Goal: Task Accomplishment & Management: Complete application form

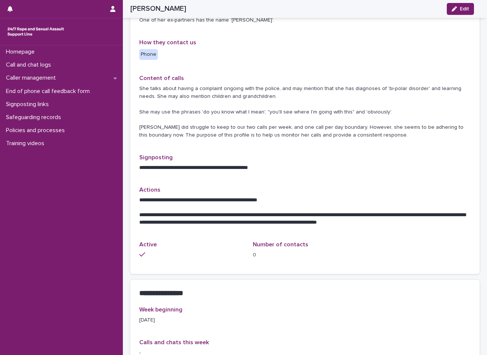
scroll to position [149, 0]
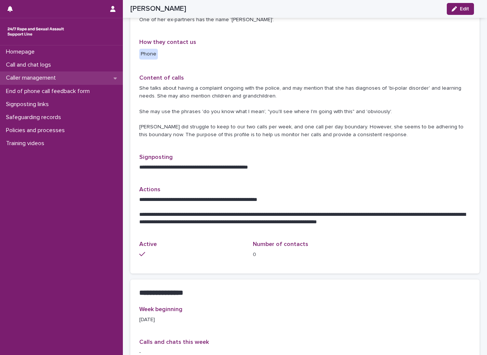
click at [52, 79] on p "Caller management" at bounding box center [32, 78] width 59 height 7
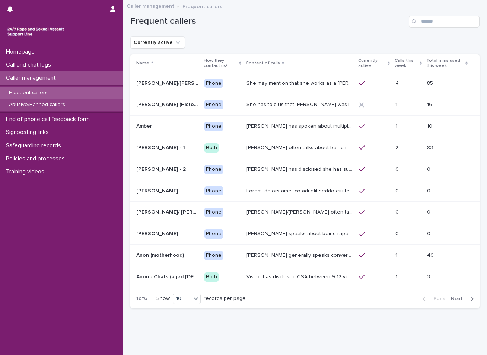
click at [40, 105] on p "Abusive/Banned callers" at bounding box center [37, 105] width 68 height 6
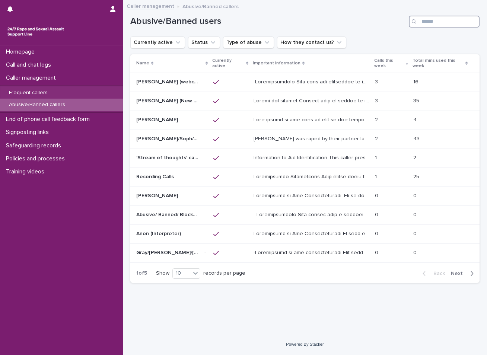
click at [428, 20] on input "Search" at bounding box center [444, 22] width 71 height 12
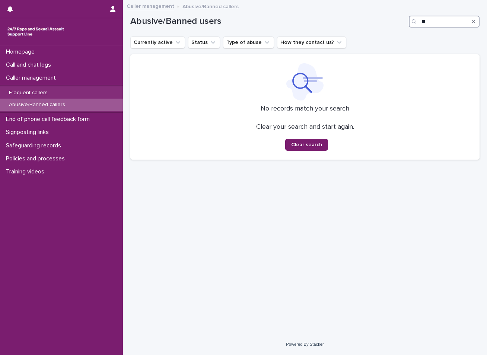
type input "*"
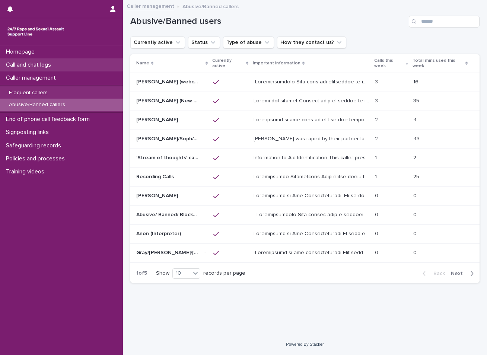
click at [67, 64] on div "Call and chat logs" at bounding box center [61, 64] width 123 height 13
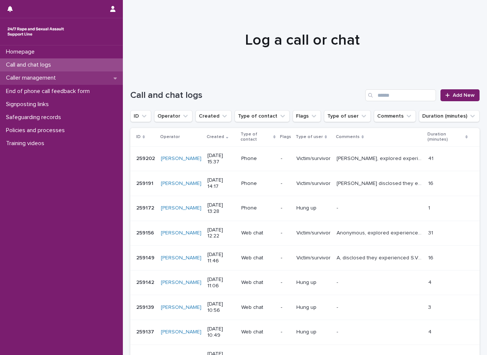
click at [71, 76] on div "Caller management" at bounding box center [61, 78] width 123 height 13
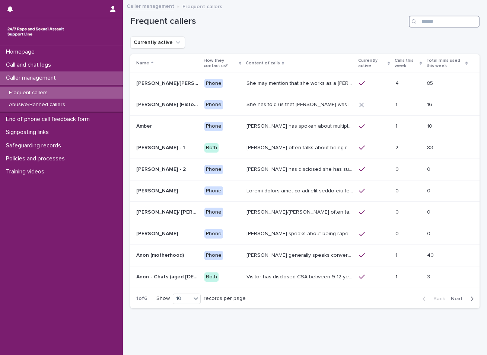
click at [421, 23] on input "Search" at bounding box center [444, 22] width 71 height 12
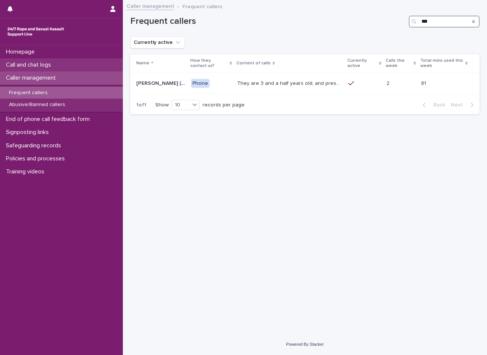
type input "***"
click at [46, 65] on p "Call and chat logs" at bounding box center [30, 64] width 54 height 7
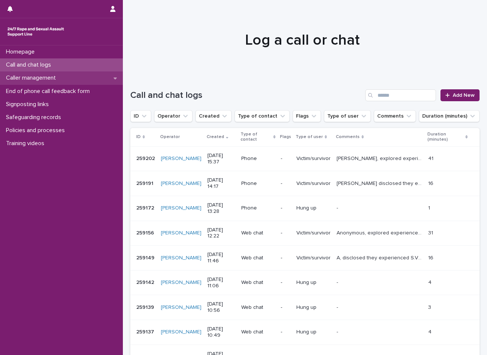
click at [70, 78] on div "Caller management" at bounding box center [61, 78] width 123 height 13
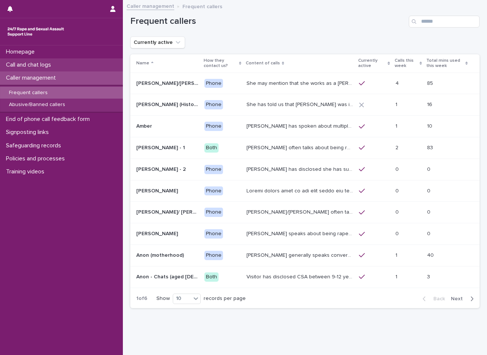
click at [47, 64] on p "Call and chat logs" at bounding box center [30, 64] width 54 height 7
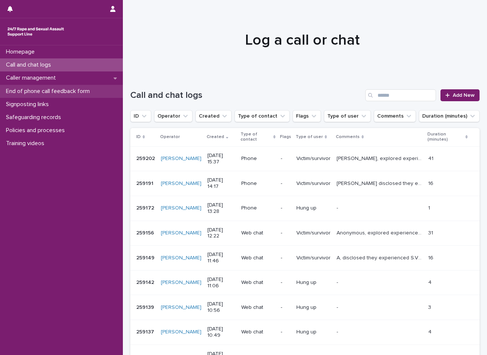
click at [56, 90] on p "End of phone call feedback form" at bounding box center [49, 91] width 93 height 7
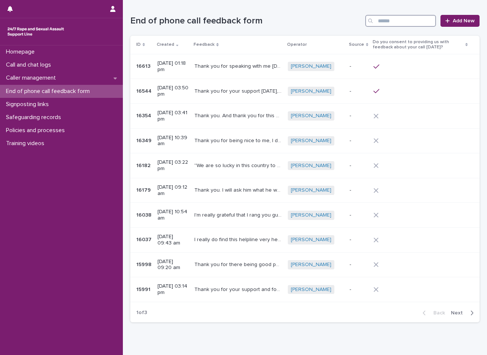
click at [405, 20] on input "Search" at bounding box center [401, 21] width 71 height 12
click at [46, 75] on p "Caller management" at bounding box center [32, 78] width 59 height 7
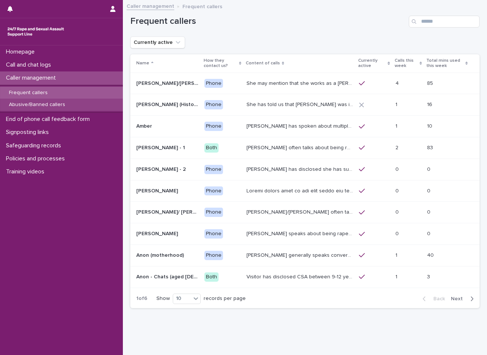
click at [45, 107] on p "Abusive/Banned callers" at bounding box center [37, 105] width 68 height 6
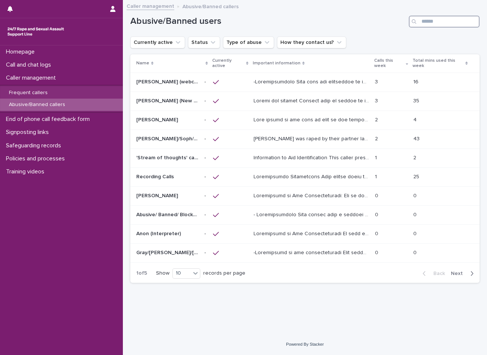
click at [453, 22] on input "Search" at bounding box center [444, 22] width 71 height 12
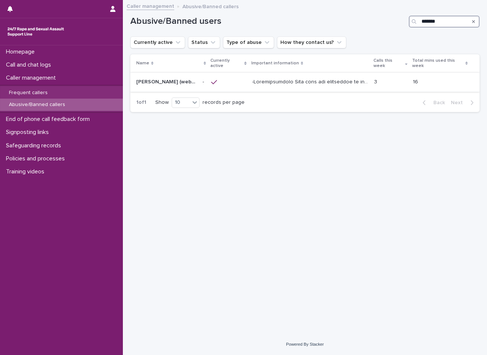
type input "*******"
click at [321, 78] on p at bounding box center [311, 82] width 118 height 8
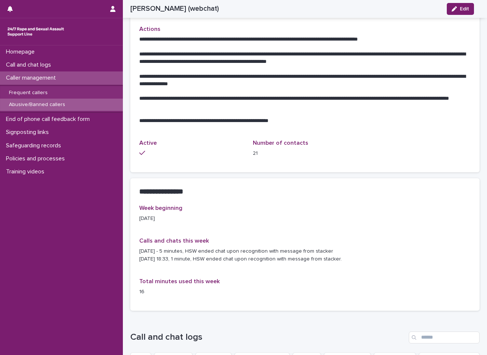
scroll to position [447, 0]
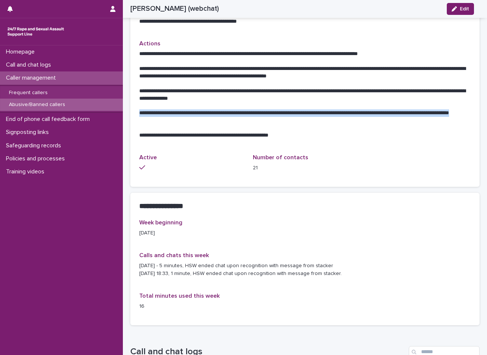
drag, startPoint x: 139, startPoint y: 112, endPoint x: 206, endPoint y: 124, distance: 68.1
copy p "**********"
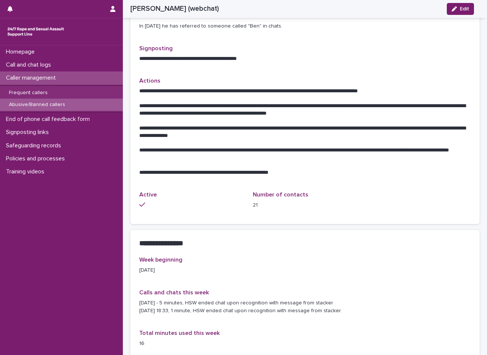
scroll to position [373, 0]
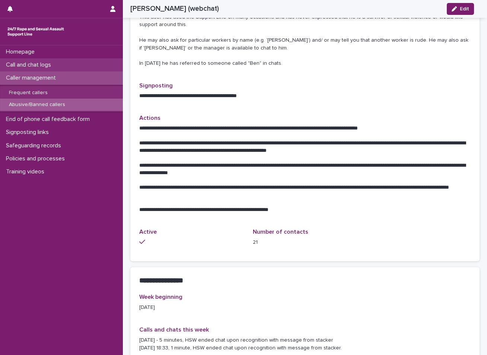
click at [58, 64] on div "Call and chat logs" at bounding box center [61, 64] width 123 height 13
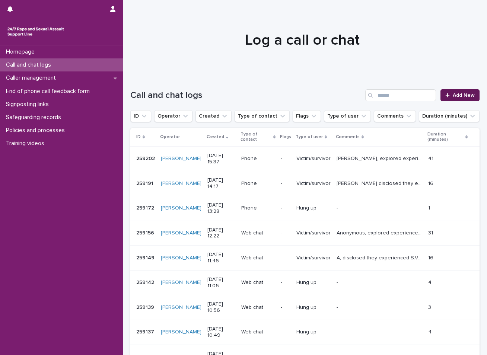
click at [456, 96] on span "Add New" at bounding box center [464, 95] width 22 height 5
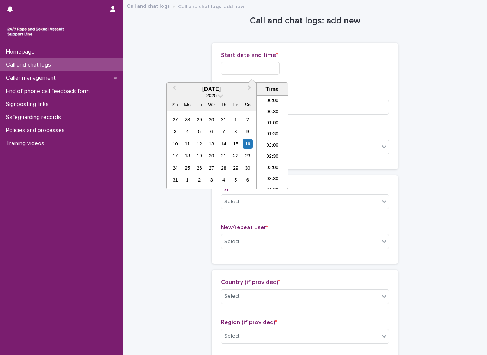
click at [264, 66] on input "text" at bounding box center [250, 68] width 59 height 13
click at [250, 144] on div "16" at bounding box center [248, 144] width 10 height 10
click at [248, 144] on div "16" at bounding box center [248, 144] width 10 height 10
click at [275, 142] on li "08:30" at bounding box center [273, 142] width 32 height 11
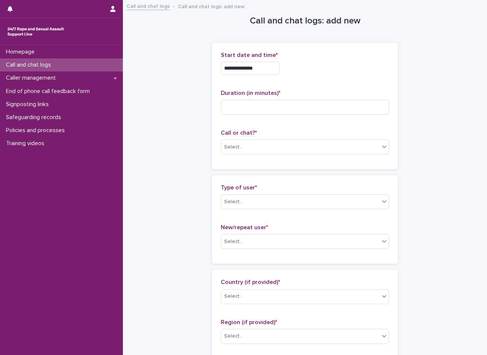
click at [261, 69] on input "**********" at bounding box center [250, 68] width 59 height 13
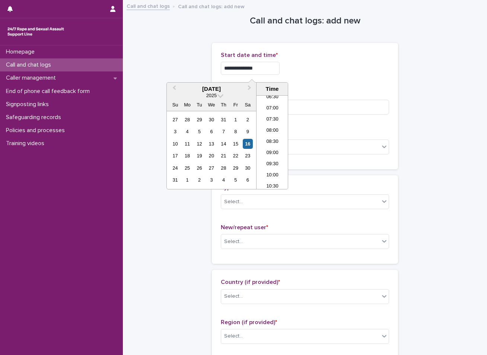
type input "**********"
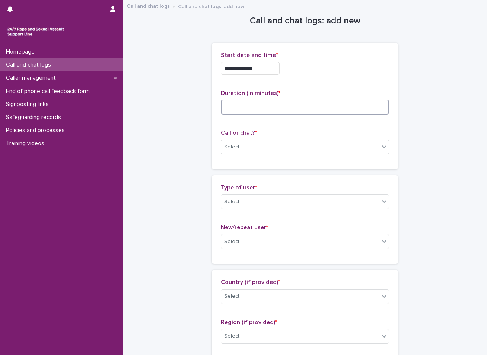
click at [242, 103] on input at bounding box center [305, 107] width 168 height 15
type input "**"
click at [236, 142] on div "Select..." at bounding box center [300, 147] width 158 height 12
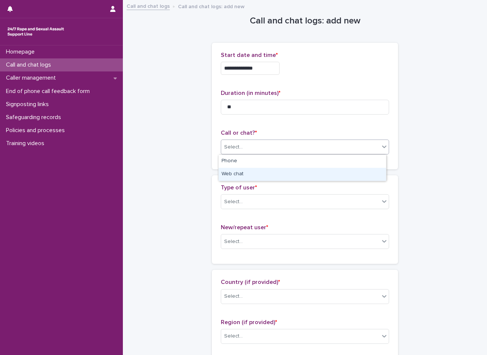
click at [231, 171] on div "Web chat" at bounding box center [303, 174] width 168 height 13
click at [228, 194] on div "Type of user * Select..." at bounding box center [305, 199] width 168 height 31
click at [230, 200] on div "Select..." at bounding box center [233, 202] width 19 height 8
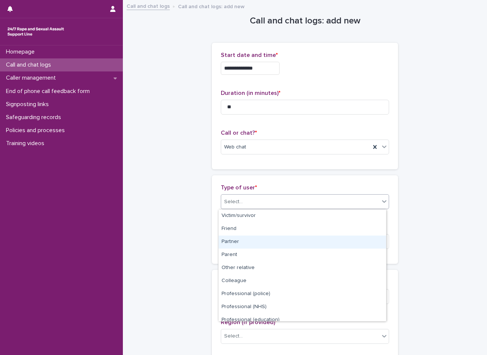
scroll to position [84, 0]
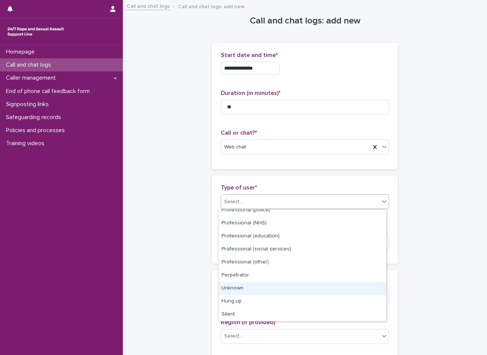
click at [241, 290] on div "Unknown" at bounding box center [303, 288] width 168 height 13
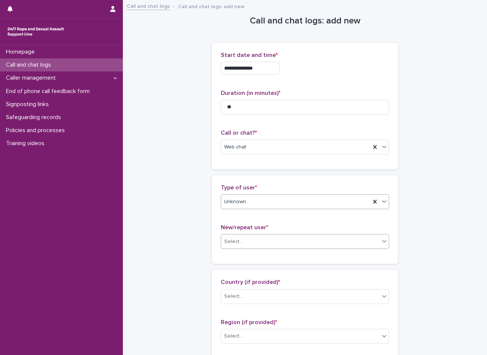
click at [246, 242] on div "Select..." at bounding box center [300, 242] width 158 height 12
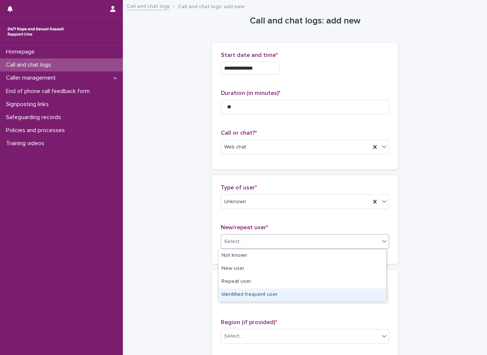
click at [238, 292] on div "Identified frequent user" at bounding box center [303, 295] width 168 height 13
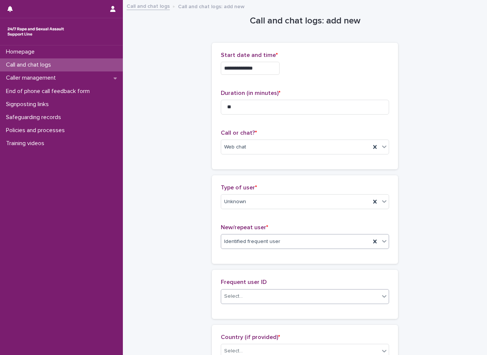
click at [236, 298] on div "Select..." at bounding box center [233, 297] width 19 height 8
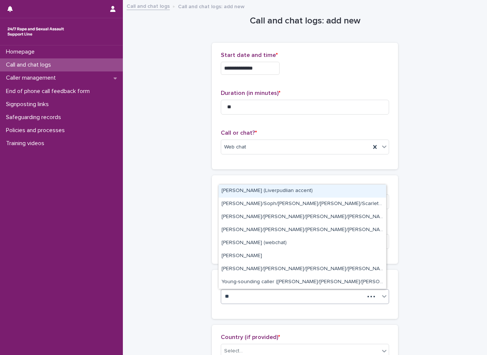
type input "***"
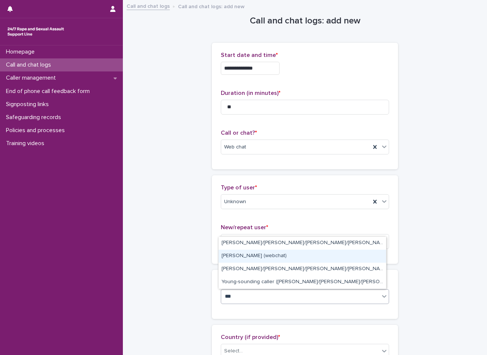
click at [239, 257] on div "[PERSON_NAME] (webchat)" at bounding box center [303, 256] width 168 height 13
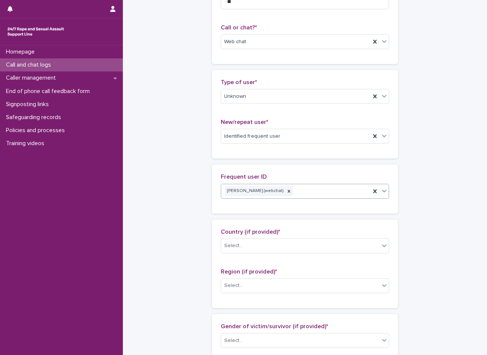
scroll to position [112, 0]
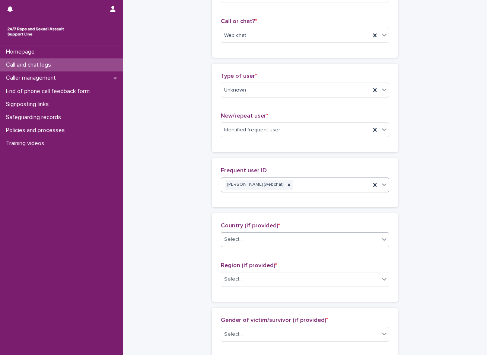
click at [247, 240] on div "Select..." at bounding box center [300, 240] width 158 height 12
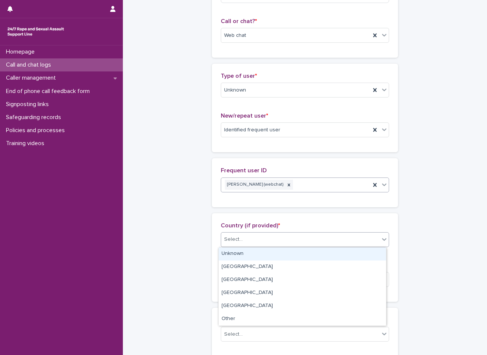
click at [233, 254] on div "Unknown" at bounding box center [303, 254] width 168 height 13
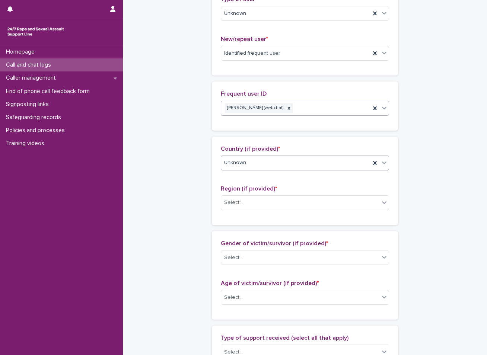
scroll to position [224, 0]
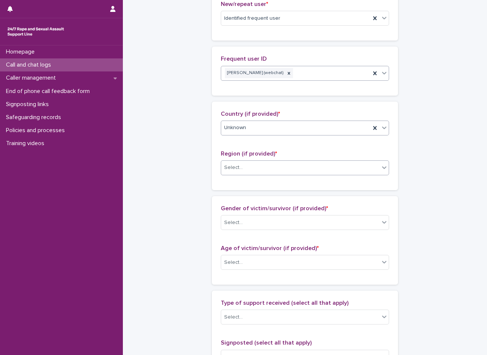
click at [266, 163] on div "Select..." at bounding box center [300, 168] width 158 height 12
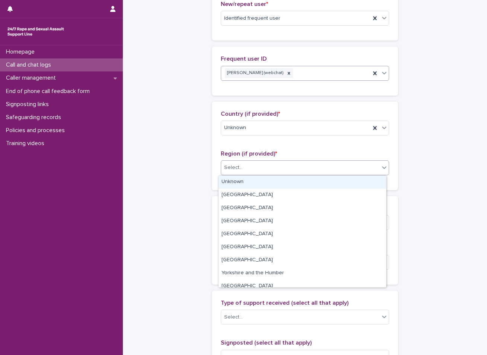
click at [247, 188] on div "Unknown" at bounding box center [303, 182] width 168 height 13
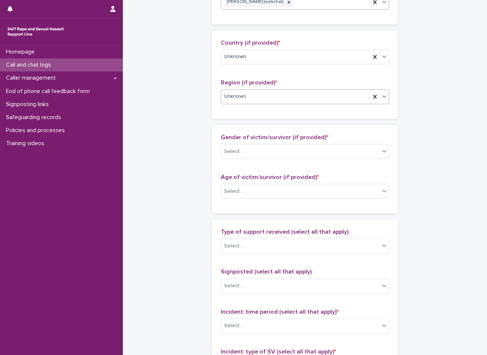
scroll to position [298, 0]
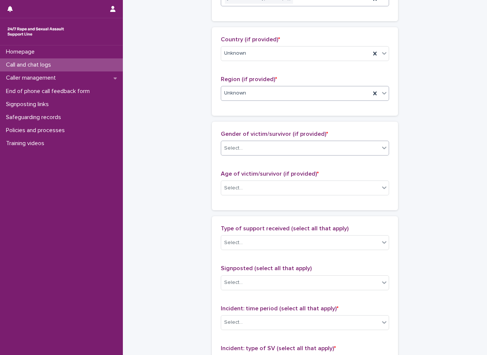
click at [261, 151] on div "Select..." at bounding box center [300, 148] width 158 height 12
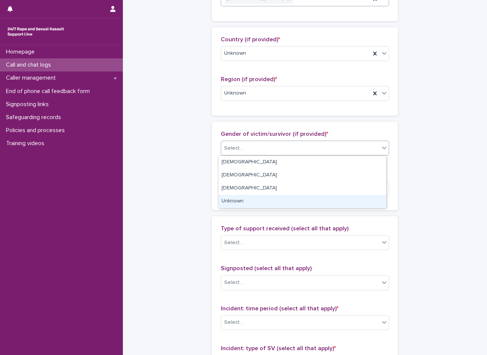
click at [242, 203] on div "Unknown" at bounding box center [303, 201] width 168 height 13
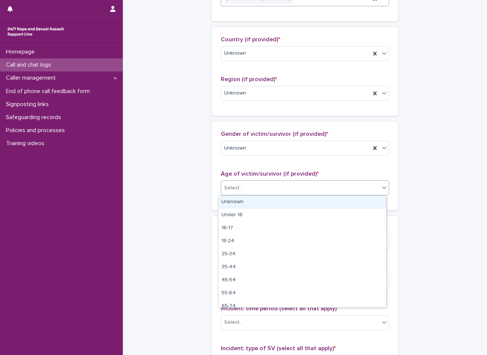
click at [246, 183] on div "Select..." at bounding box center [300, 188] width 158 height 12
click at [244, 204] on div "Unknown" at bounding box center [303, 202] width 168 height 13
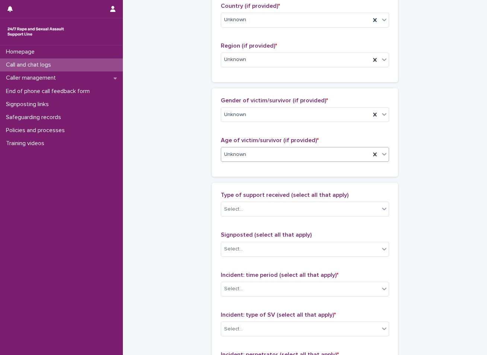
scroll to position [373, 0]
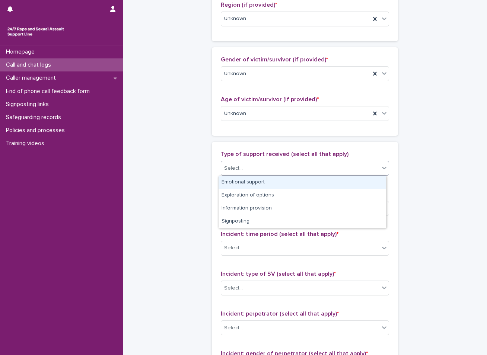
click at [250, 164] on div "Select..." at bounding box center [300, 168] width 158 height 12
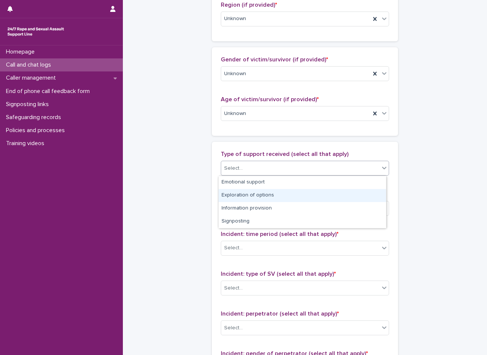
click at [202, 197] on div "**********" at bounding box center [305, 58] width 350 height 861
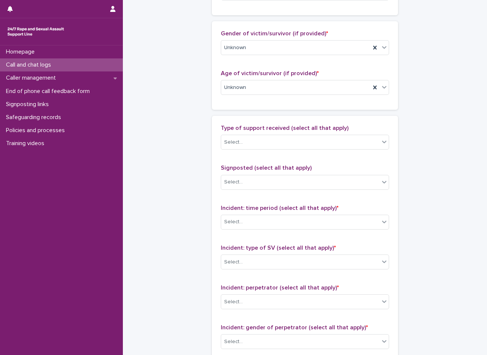
scroll to position [410, 0]
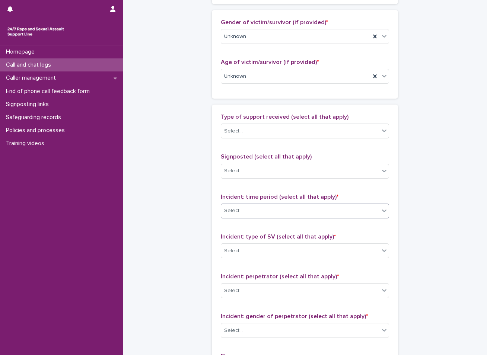
click at [244, 208] on input "text" at bounding box center [244, 211] width 1 height 6
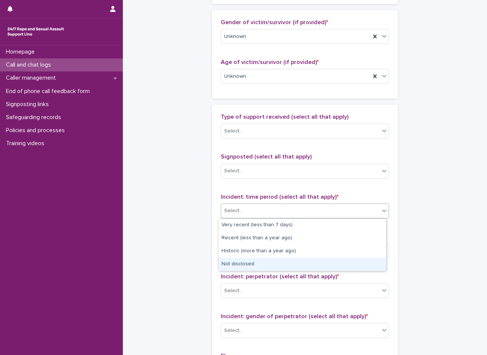
click at [233, 262] on div "Not disclosed" at bounding box center [303, 264] width 168 height 13
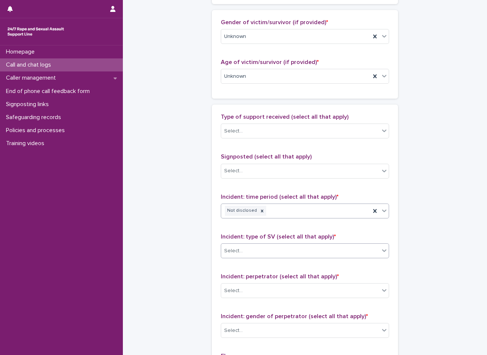
click at [232, 253] on div "Select..." at bounding box center [233, 251] width 19 height 8
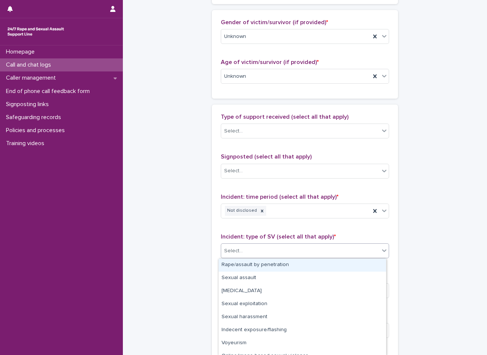
scroll to position [34, 0]
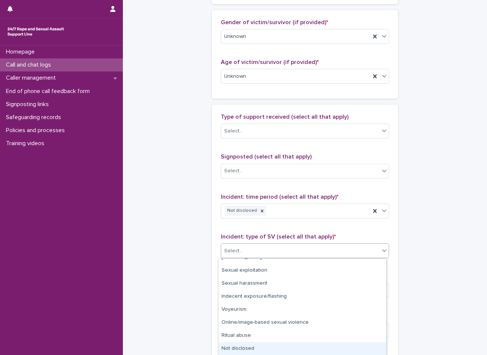
click at [244, 351] on div "Not disclosed" at bounding box center [303, 349] width 168 height 13
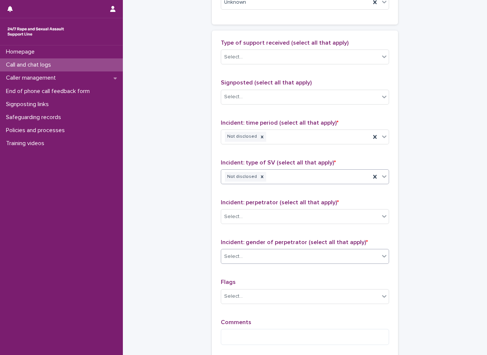
scroll to position [484, 0]
click at [262, 216] on div "Select..." at bounding box center [300, 217] width 158 height 12
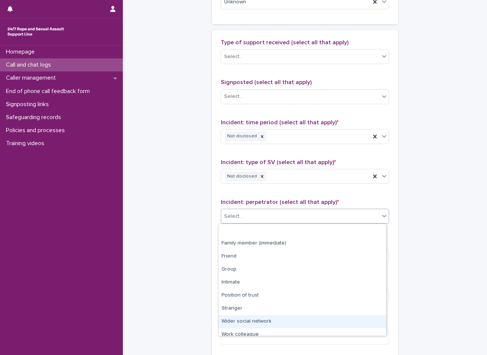
scroll to position [32, 0]
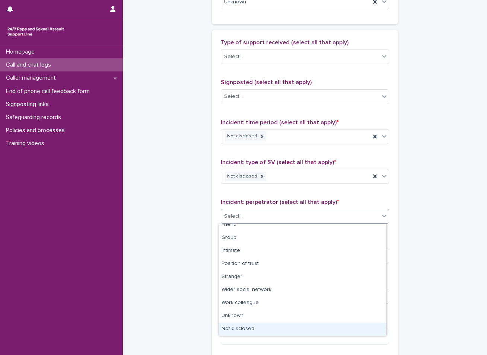
click at [248, 325] on div "Not disclosed" at bounding box center [303, 329] width 168 height 13
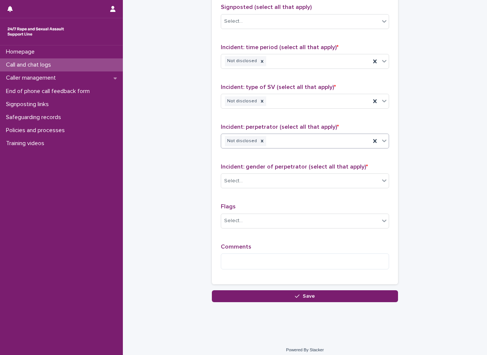
scroll to position [565, 0]
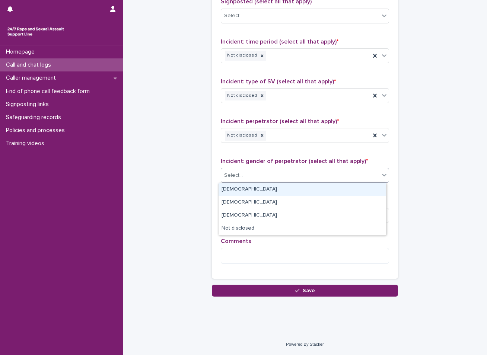
click at [243, 169] on div "Select..." at bounding box center [305, 175] width 168 height 15
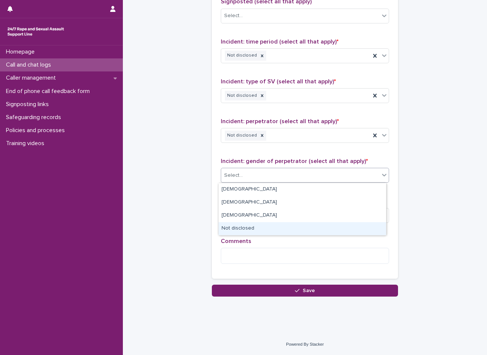
click at [248, 230] on div "Not disclosed" at bounding box center [303, 228] width 168 height 13
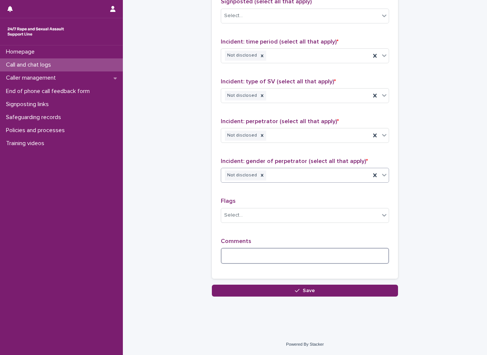
click at [241, 260] on textarea at bounding box center [305, 256] width 168 height 16
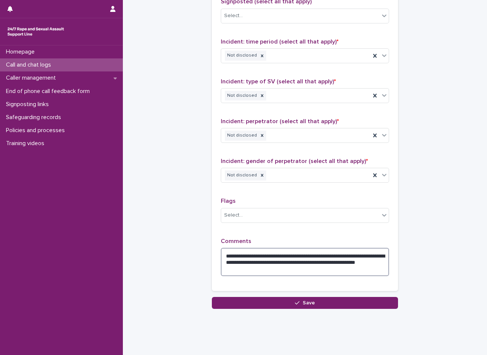
click at [371, 256] on textarea "**********" at bounding box center [305, 262] width 168 height 28
click at [268, 263] on textarea "**********" at bounding box center [305, 262] width 168 height 28
click at [247, 263] on textarea "**********" at bounding box center [305, 262] width 168 height 28
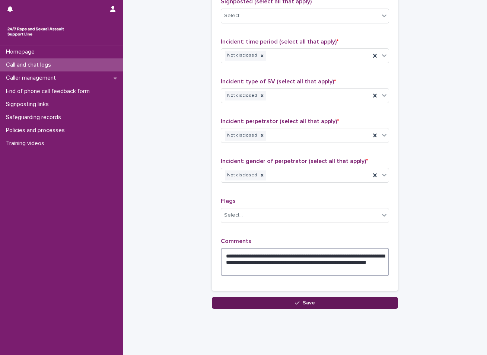
type textarea "**********"
click at [276, 301] on button "Save" at bounding box center [305, 303] width 186 height 12
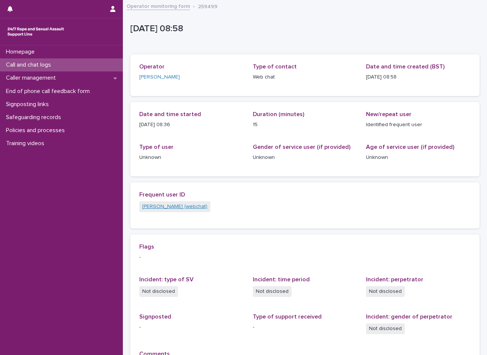
click at [148, 208] on link "[PERSON_NAME] (webchat)" at bounding box center [174, 207] width 65 height 8
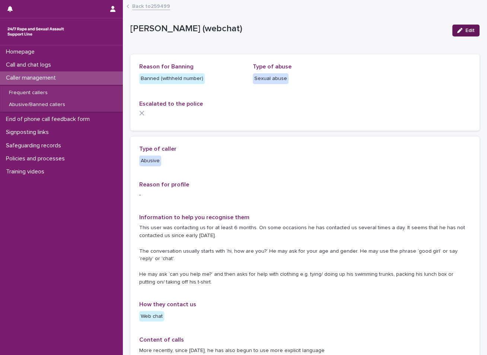
click at [468, 32] on span "Edit" at bounding box center [470, 30] width 9 height 5
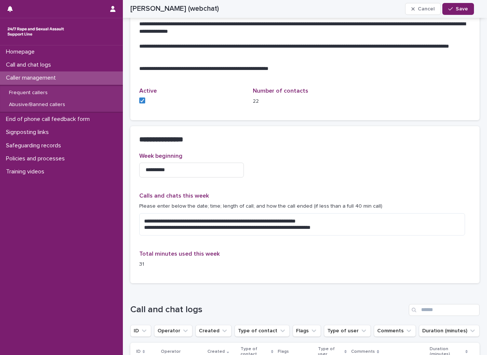
scroll to position [559, 0]
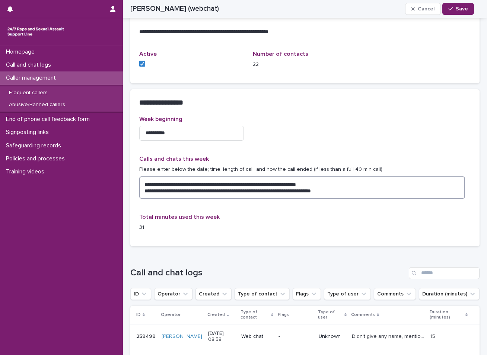
click at [355, 191] on textarea "**********" at bounding box center [302, 188] width 326 height 22
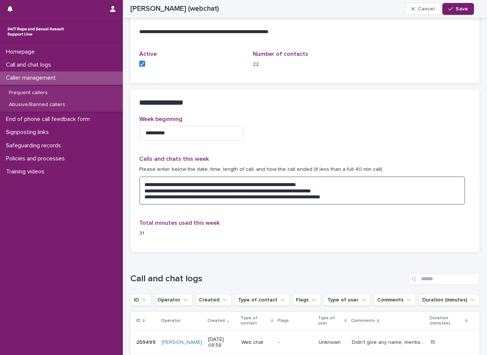
click at [221, 197] on textarea "**********" at bounding box center [302, 191] width 326 height 28
type textarea "**********"
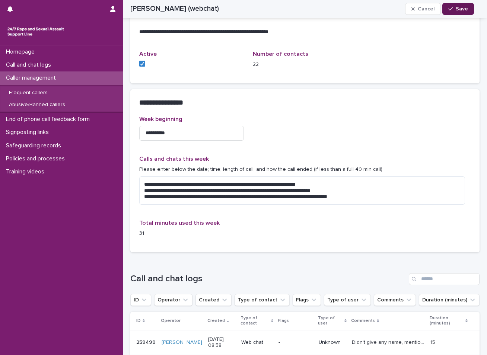
click at [462, 11] on span "Save" at bounding box center [462, 8] width 12 height 5
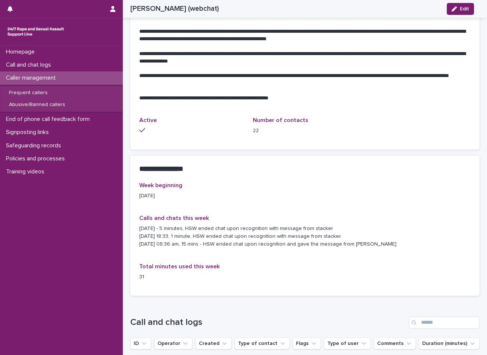
scroll to position [522, 0]
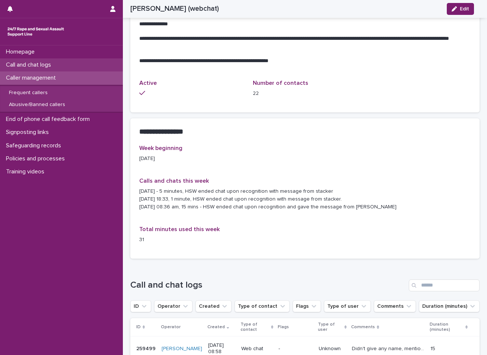
click at [47, 62] on p "Call and chat logs" at bounding box center [30, 64] width 54 height 7
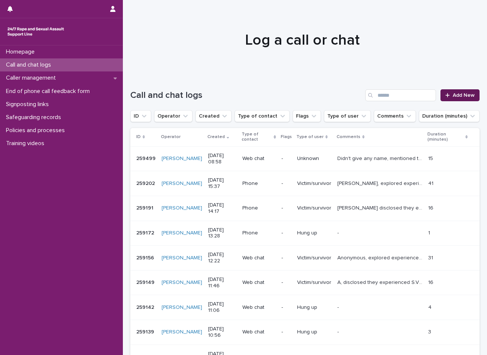
click at [446, 94] on div at bounding box center [449, 95] width 7 height 5
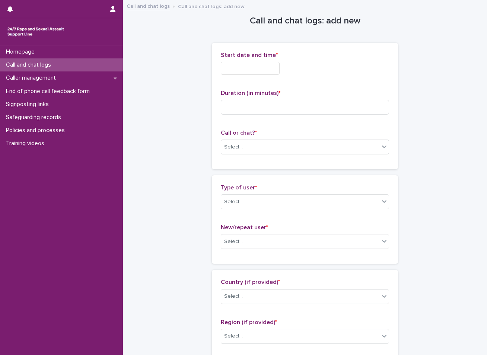
click at [272, 71] on input "text" at bounding box center [250, 68] width 59 height 13
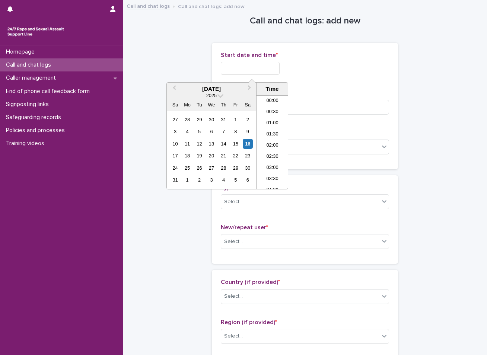
scroll to position [160, 0]
click at [248, 143] on div "16" at bounding box center [248, 144] width 10 height 10
click at [272, 145] on li "09:00" at bounding box center [273, 142] width 32 height 11
click at [266, 69] on input "**********" at bounding box center [250, 68] width 59 height 13
type input "**********"
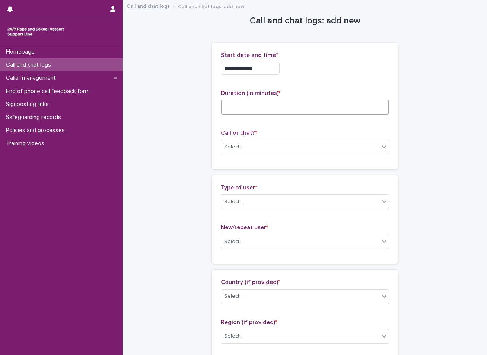
click at [232, 107] on input at bounding box center [305, 107] width 168 height 15
type input "*"
click at [229, 143] on div "Select..." at bounding box center [233, 147] width 19 height 8
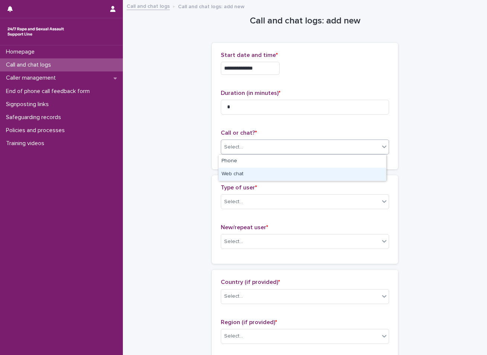
click at [229, 174] on div "Web chat" at bounding box center [303, 174] width 168 height 13
click at [228, 198] on div "Select..." at bounding box center [300, 202] width 158 height 12
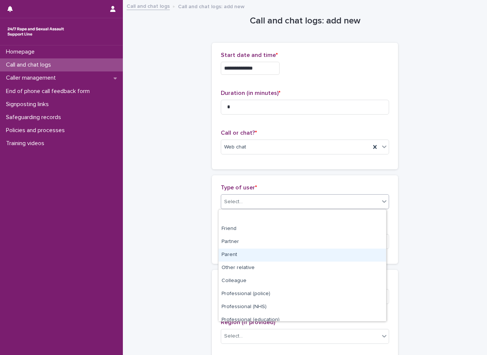
scroll to position [84, 0]
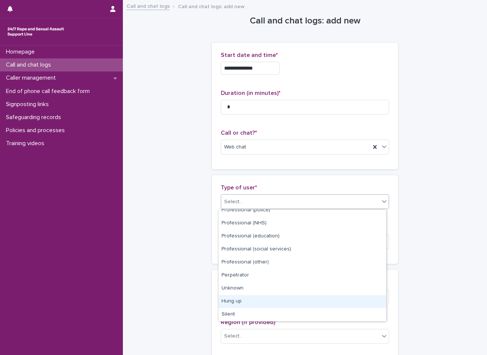
click at [237, 303] on div "Hung up" at bounding box center [303, 301] width 168 height 13
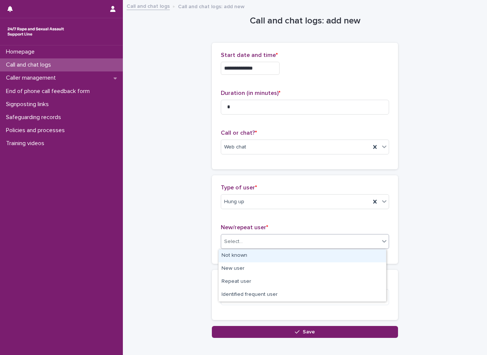
click at [246, 243] on div "Select..." at bounding box center [300, 242] width 158 height 12
click at [243, 255] on div "Not known" at bounding box center [303, 256] width 168 height 13
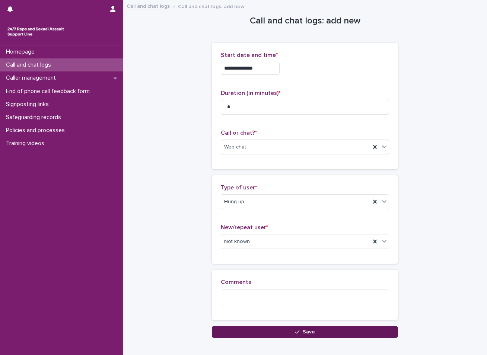
click at [229, 328] on button "Save" at bounding box center [305, 332] width 186 height 12
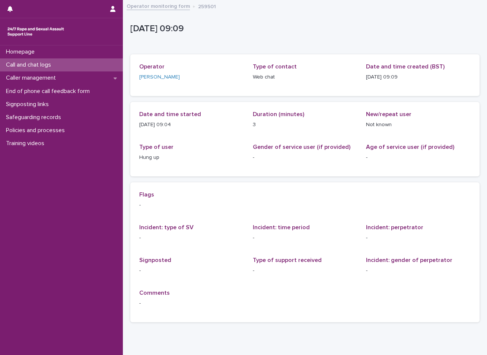
click at [97, 60] on div "Call and chat logs" at bounding box center [61, 64] width 123 height 13
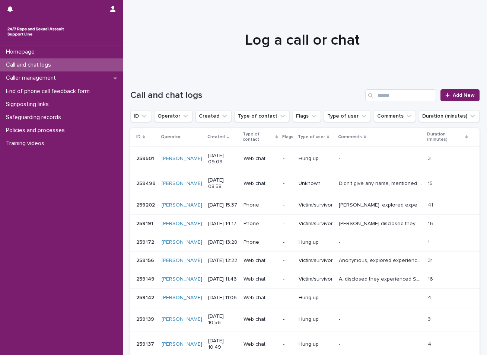
click at [72, 66] on div "Call and chat logs" at bounding box center [61, 64] width 123 height 13
click at [43, 64] on p "Call and chat logs" at bounding box center [30, 64] width 54 height 7
click at [453, 96] on span "Add New" at bounding box center [464, 95] width 22 height 5
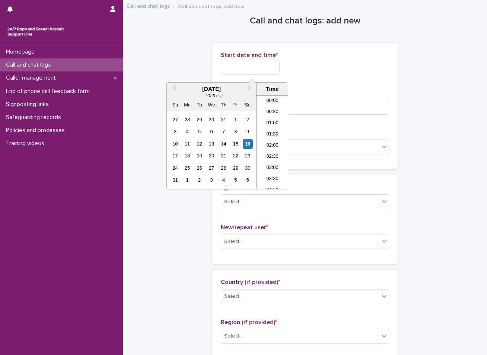
click at [274, 69] on input "text" at bounding box center [250, 68] width 59 height 13
click at [251, 142] on div "16" at bounding box center [248, 144] width 10 height 10
click at [265, 142] on li "09:30" at bounding box center [273, 142] width 32 height 11
click at [264, 70] on input "**********" at bounding box center [250, 68] width 59 height 13
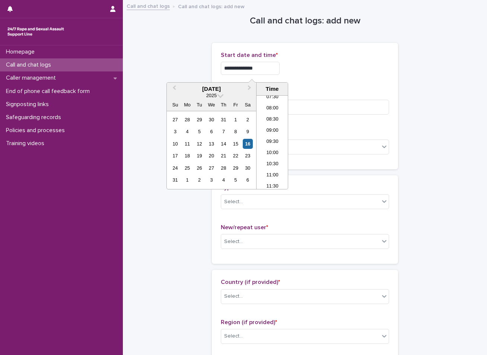
type input "**********"
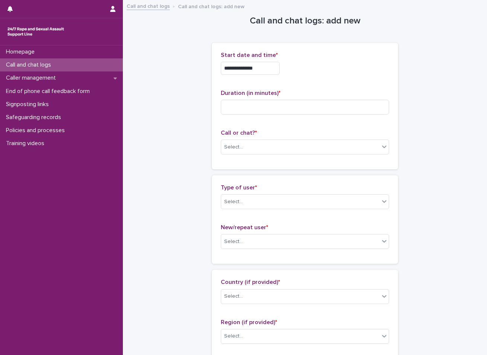
click at [248, 107] on input at bounding box center [305, 107] width 168 height 15
type input "**"
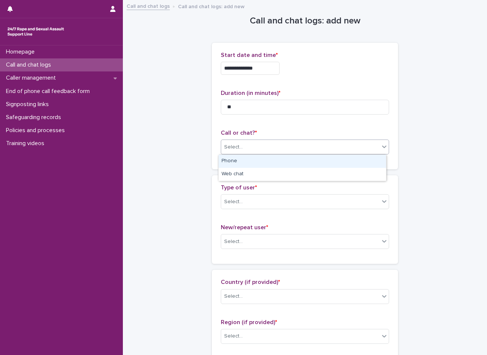
click at [249, 149] on div "Select..." at bounding box center [300, 147] width 158 height 12
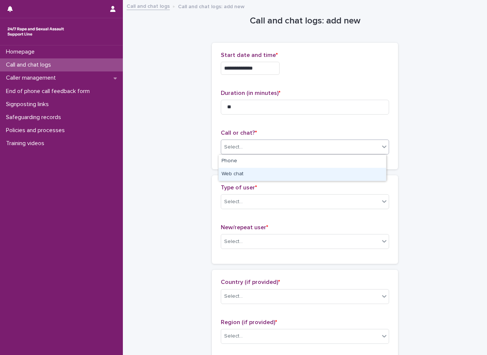
click at [242, 170] on div "Web chat" at bounding box center [303, 174] width 168 height 13
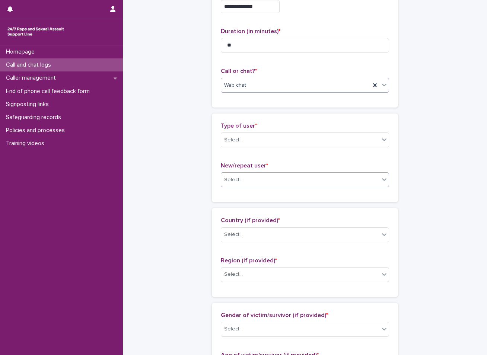
scroll to position [112, 0]
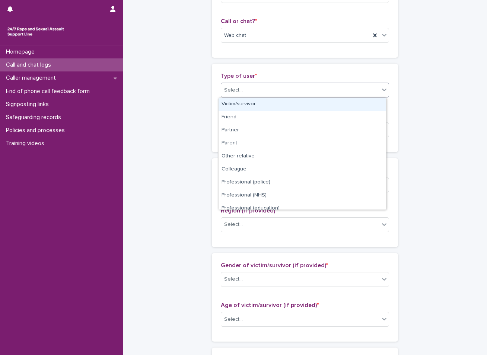
click at [269, 91] on div "Select..." at bounding box center [300, 90] width 158 height 12
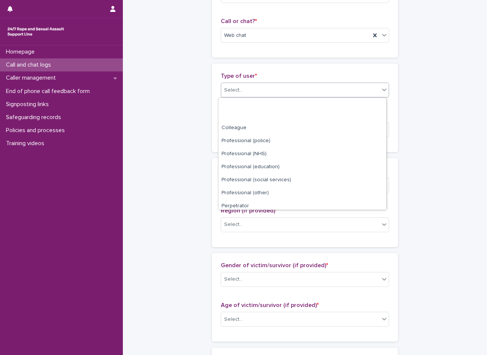
scroll to position [84, 0]
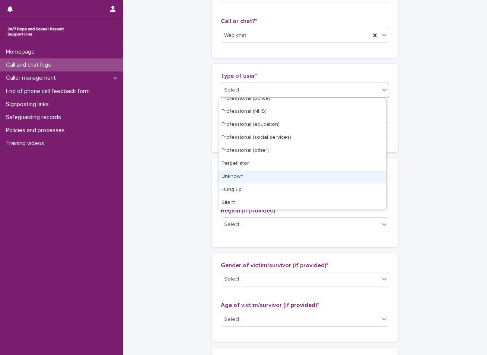
click at [248, 176] on div "Unknown" at bounding box center [303, 177] width 168 height 13
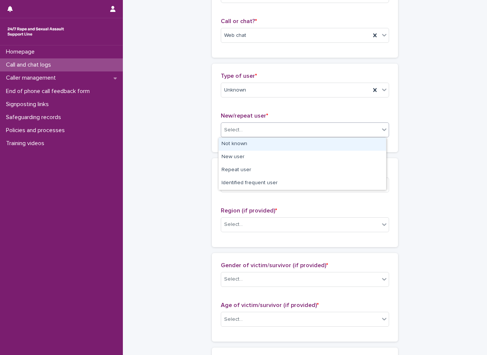
click at [262, 130] on div "Select..." at bounding box center [300, 130] width 158 height 12
click at [240, 145] on div "Not known" at bounding box center [303, 144] width 168 height 13
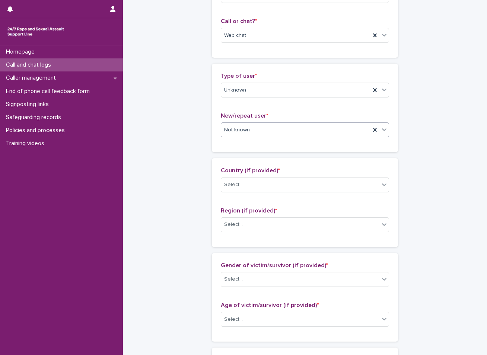
scroll to position [149, 0]
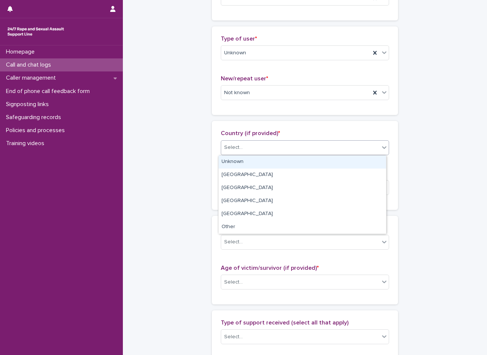
click at [232, 143] on div "Select..." at bounding box center [300, 148] width 158 height 12
click at [235, 163] on div "Unknown" at bounding box center [303, 162] width 168 height 13
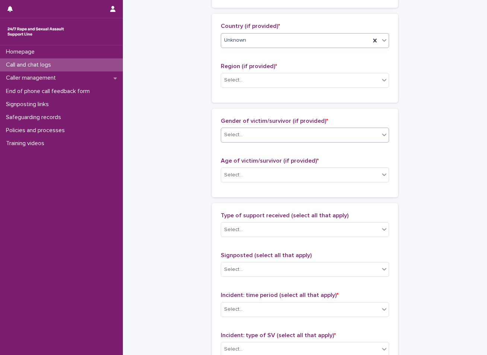
scroll to position [261, 0]
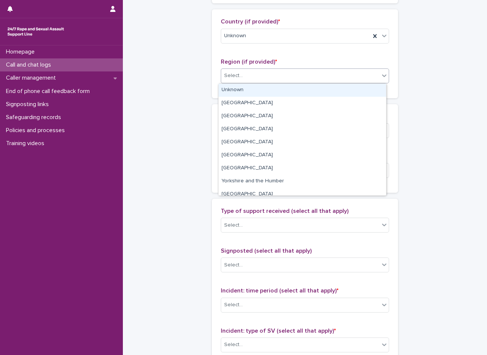
click at [255, 72] on div "Select..." at bounding box center [300, 76] width 158 height 12
click at [243, 95] on div "Unknown" at bounding box center [303, 90] width 168 height 13
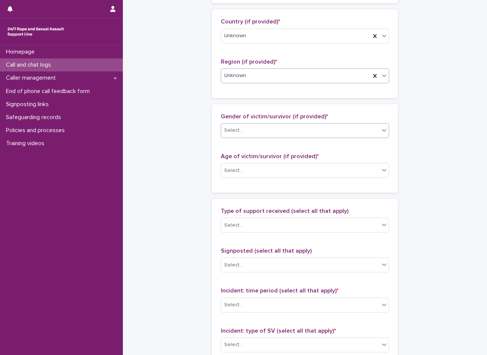
click at [246, 135] on div "Select..." at bounding box center [300, 130] width 158 height 12
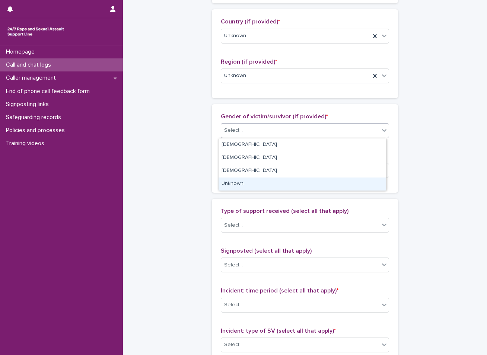
click at [237, 181] on div "Unknown" at bounding box center [303, 184] width 168 height 13
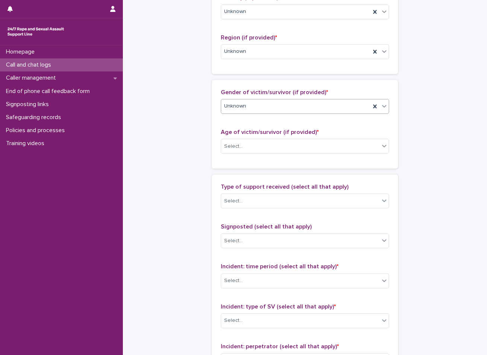
scroll to position [298, 0]
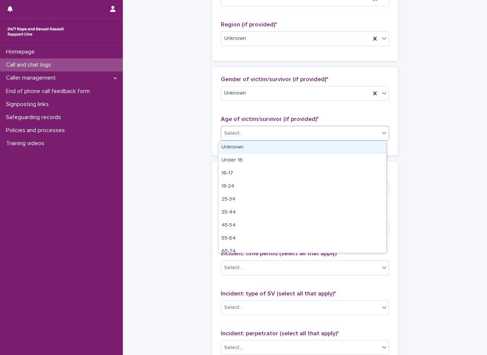
click at [231, 132] on div "Select..." at bounding box center [233, 134] width 19 height 8
click at [239, 149] on div "Unknown" at bounding box center [303, 147] width 168 height 13
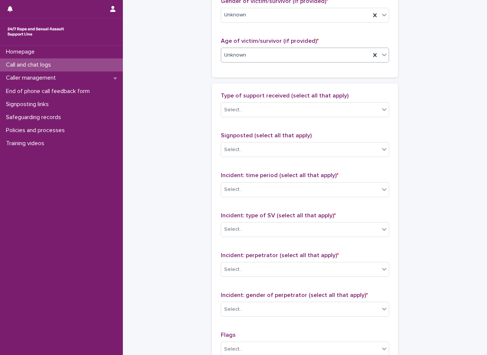
scroll to position [410, 0]
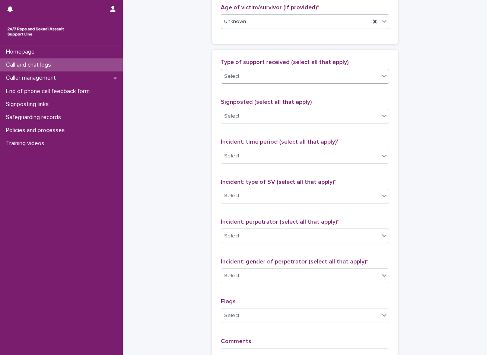
click at [251, 74] on div "Select..." at bounding box center [300, 76] width 158 height 12
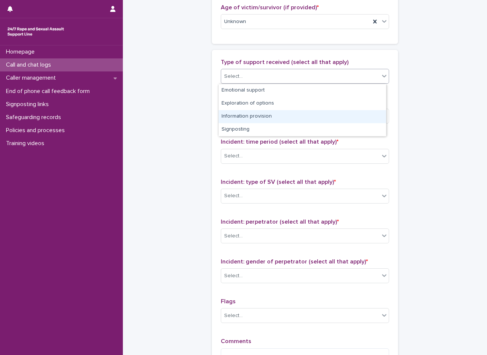
click at [255, 113] on div "Information provision" at bounding box center [303, 116] width 168 height 13
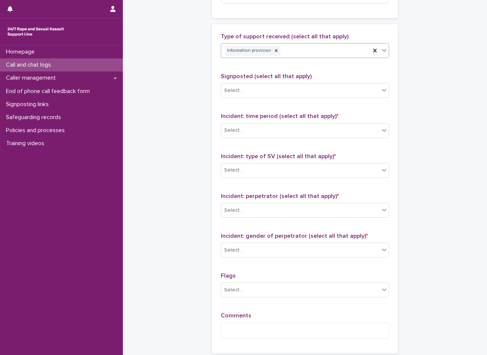
scroll to position [447, 0]
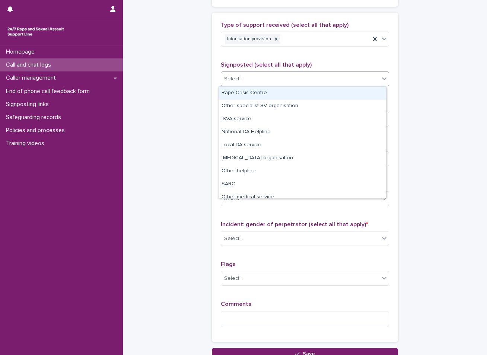
click at [281, 73] on div "Select..." at bounding box center [305, 79] width 168 height 15
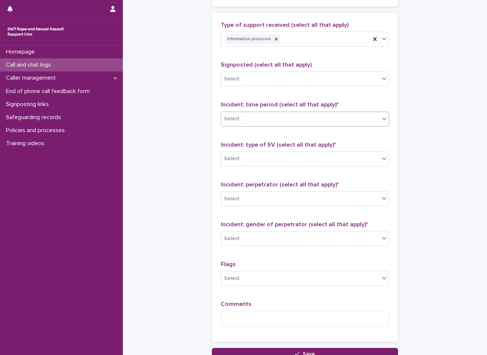
click at [247, 120] on div "Select..." at bounding box center [300, 119] width 158 height 12
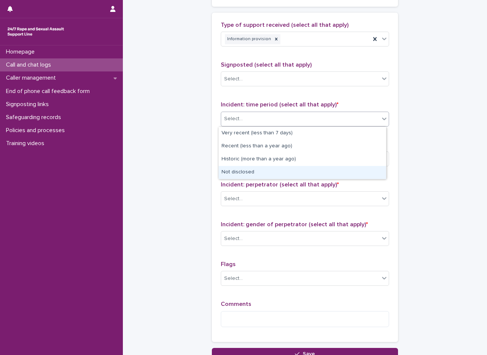
click at [241, 172] on div "Not disclosed" at bounding box center [303, 172] width 168 height 13
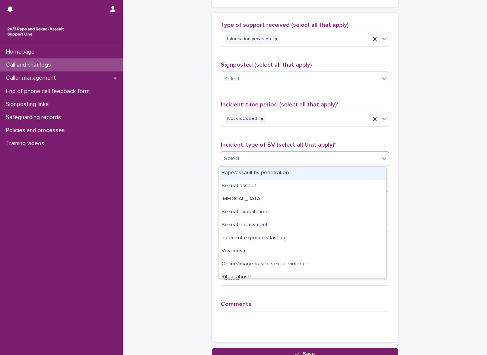
click at [245, 161] on div "Select..." at bounding box center [300, 159] width 158 height 12
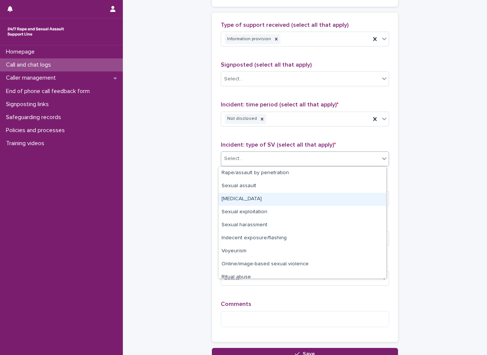
scroll to position [19, 0]
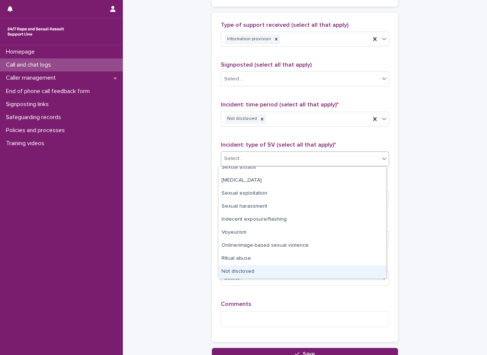
click at [265, 271] on div "Not disclosed" at bounding box center [303, 272] width 168 height 13
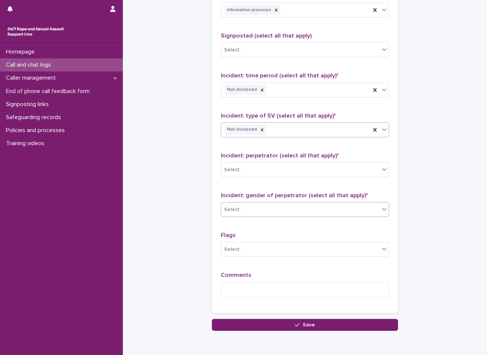
scroll to position [510, 0]
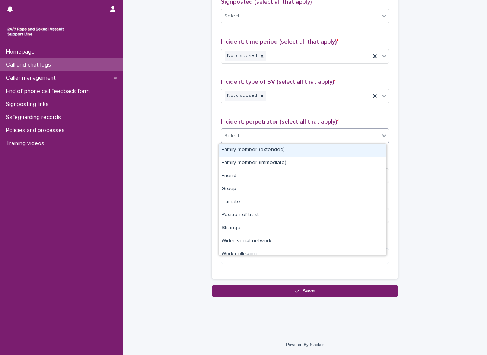
click at [269, 130] on div "Select..." at bounding box center [300, 136] width 158 height 12
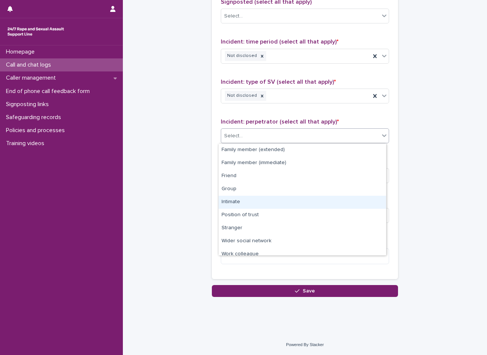
scroll to position [32, 0]
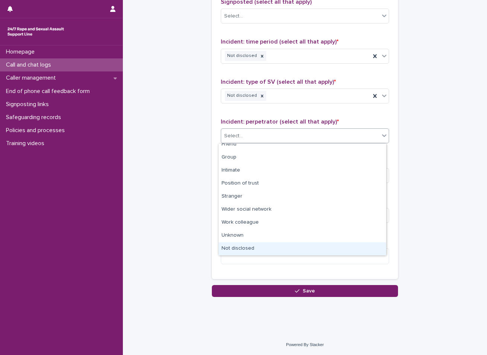
click at [258, 246] on div "Not disclosed" at bounding box center [303, 249] width 168 height 13
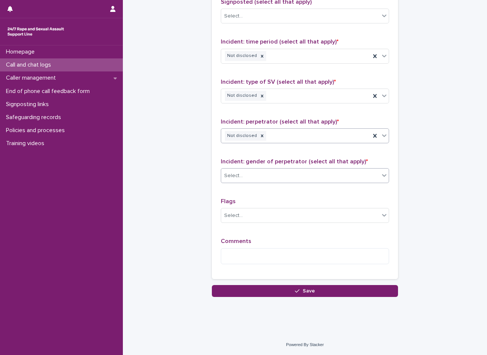
click at [278, 174] on div "Select..." at bounding box center [300, 176] width 158 height 12
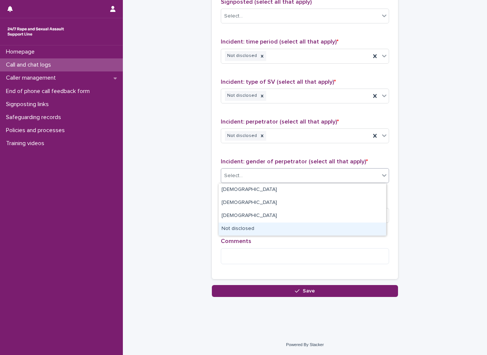
click at [261, 229] on div "Not disclosed" at bounding box center [303, 229] width 168 height 13
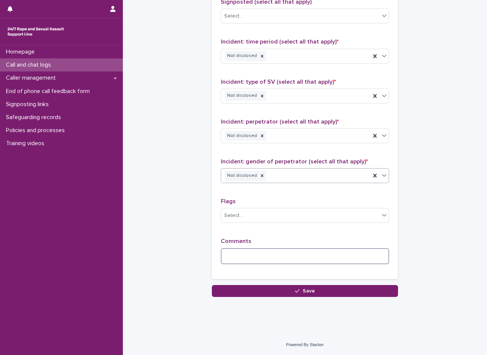
click at [278, 257] on textarea at bounding box center [305, 257] width 168 height 16
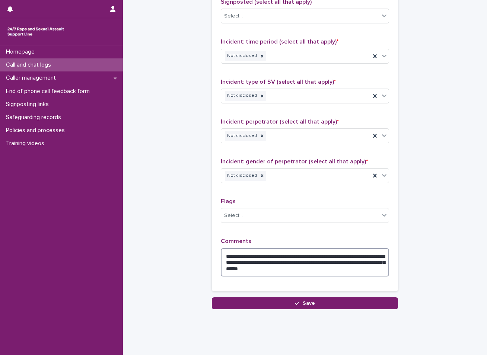
click at [246, 265] on textarea "**********" at bounding box center [305, 263] width 168 height 28
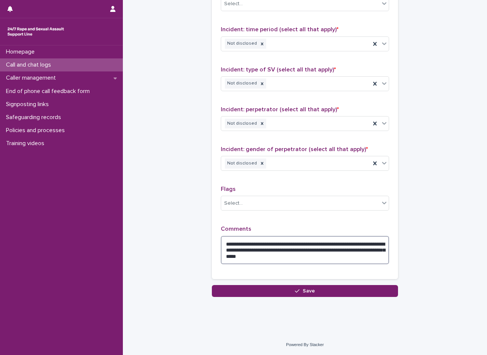
click at [237, 259] on textarea "**********" at bounding box center [305, 250] width 168 height 28
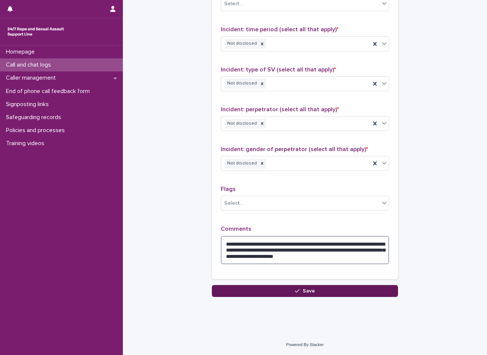
type textarea "**********"
click at [361, 291] on button "Save" at bounding box center [305, 291] width 186 height 12
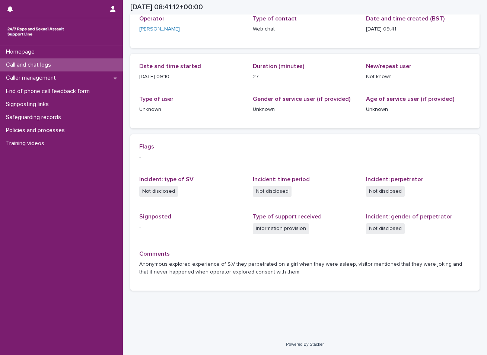
scroll to position [48, 0]
click at [35, 61] on p "Call and chat logs" at bounding box center [30, 64] width 54 height 7
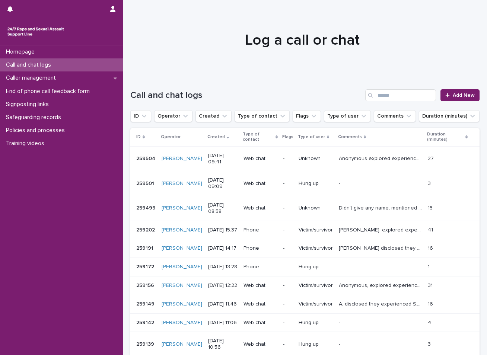
click at [101, 64] on div "Call and chat logs" at bounding box center [61, 64] width 123 height 13
click at [455, 95] on span "Add New" at bounding box center [464, 95] width 22 height 5
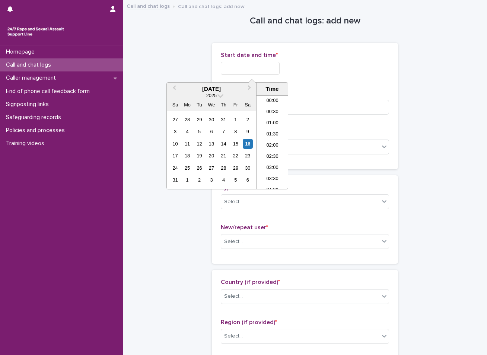
click at [277, 66] on input "text" at bounding box center [250, 68] width 59 height 13
click at [250, 141] on div "16" at bounding box center [248, 144] width 10 height 10
click at [270, 138] on li "09:30" at bounding box center [273, 142] width 32 height 11
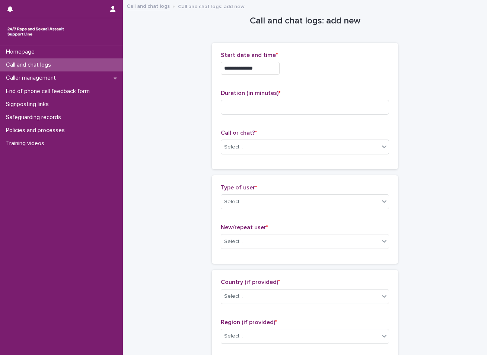
click at [269, 72] on input "**********" at bounding box center [250, 68] width 59 height 13
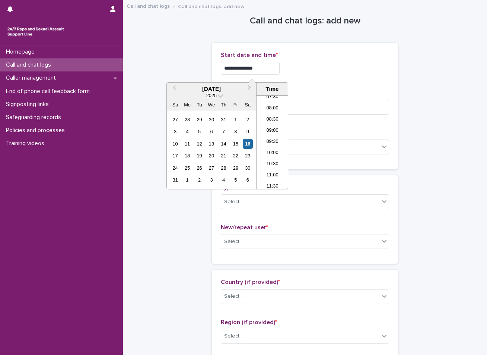
type input "**********"
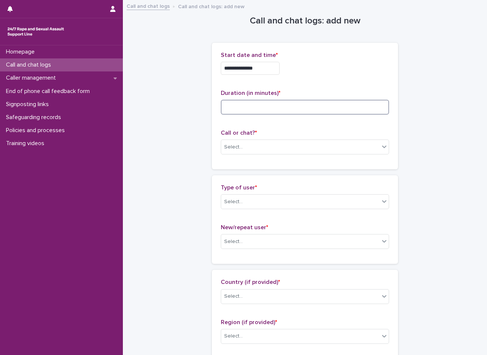
click at [243, 108] on input at bounding box center [305, 107] width 168 height 15
type input "*"
click at [239, 145] on div "Select..." at bounding box center [233, 147] width 19 height 8
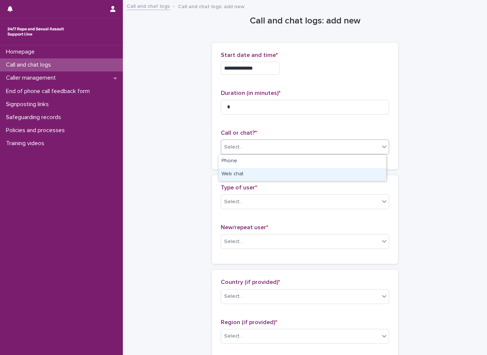
click at [235, 176] on div "Web chat" at bounding box center [303, 174] width 168 height 13
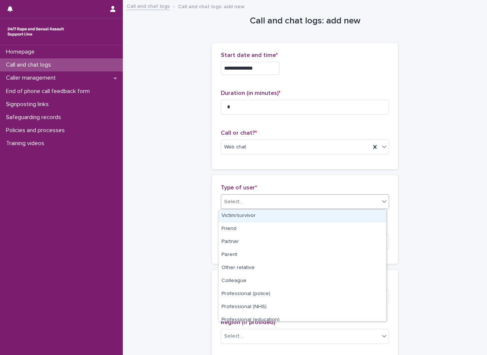
click at [236, 200] on div "Select..." at bounding box center [233, 202] width 19 height 8
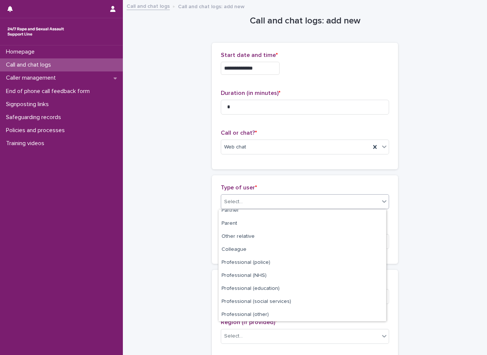
scroll to position [84, 0]
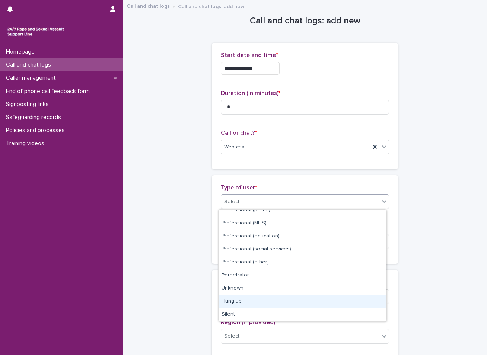
click at [230, 301] on div "Hung up" at bounding box center [303, 301] width 168 height 13
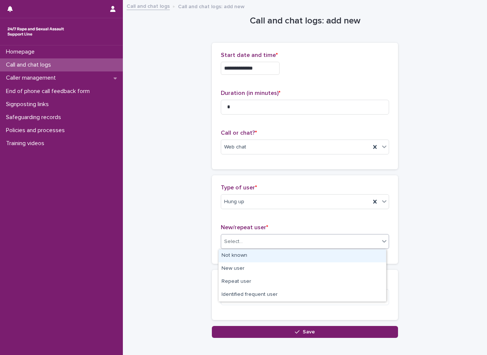
click at [236, 243] on div "Select..." at bounding box center [233, 242] width 19 height 8
click at [234, 257] on div "Not known" at bounding box center [303, 256] width 168 height 13
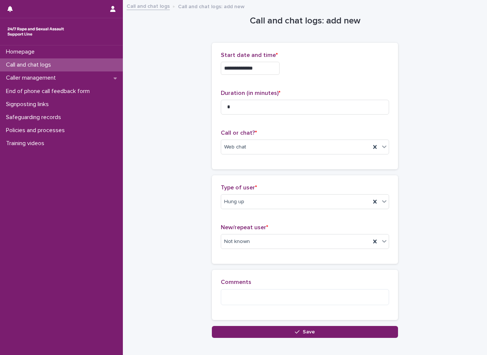
drag, startPoint x: 246, startPoint y: 330, endPoint x: 244, endPoint y: 323, distance: 7.0
click at [246, 329] on button "Save" at bounding box center [305, 332] width 186 height 12
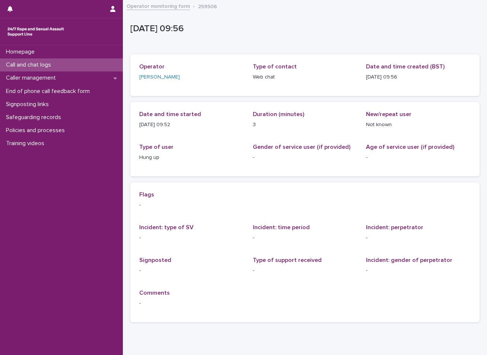
click at [88, 62] on div "Call and chat logs" at bounding box center [61, 64] width 123 height 13
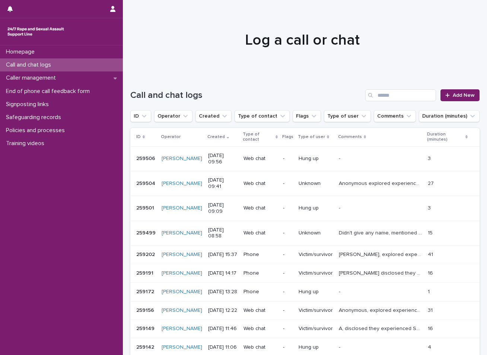
click at [51, 66] on p "Call and chat logs" at bounding box center [30, 64] width 54 height 7
click at [48, 75] on p "Caller management" at bounding box center [32, 78] width 59 height 7
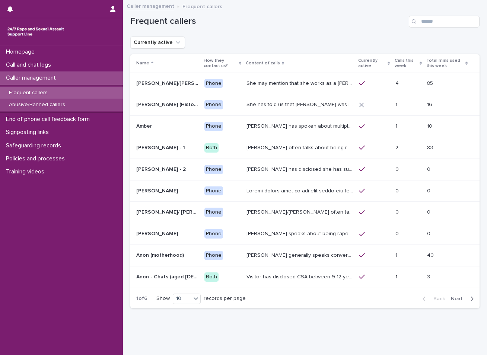
click at [39, 102] on p "Abusive/Banned callers" at bounding box center [37, 105] width 68 height 6
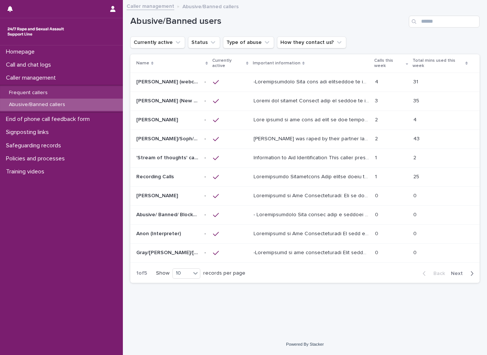
click at [334, 141] on p "[PERSON_NAME] was raped by their partner last year and they're currently facing…" at bounding box center [312, 139] width 117 height 8
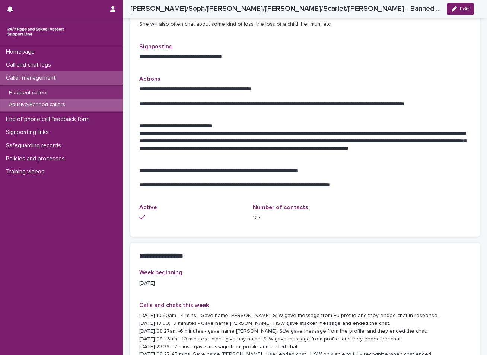
scroll to position [484, 0]
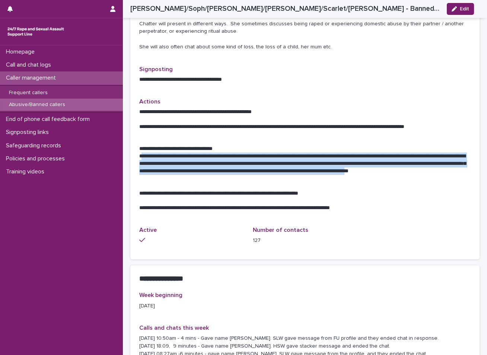
drag, startPoint x: 141, startPoint y: 130, endPoint x: 226, endPoint y: 156, distance: 88.9
click at [226, 156] on p "**********" at bounding box center [302, 168] width 326 height 30
copy p "**********"
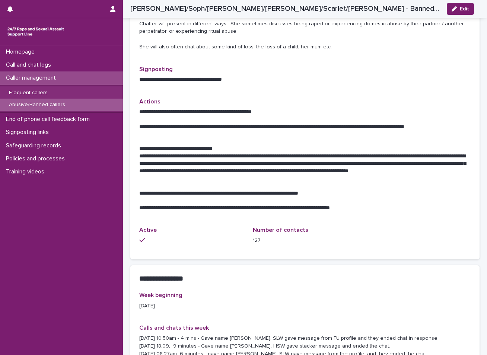
click at [71, 203] on div "Homepage Call and chat logs Caller management Frequent callers Abusive/Banned c…" at bounding box center [61, 200] width 123 height 310
click at [68, 61] on div "Call and chat logs" at bounding box center [61, 64] width 123 height 13
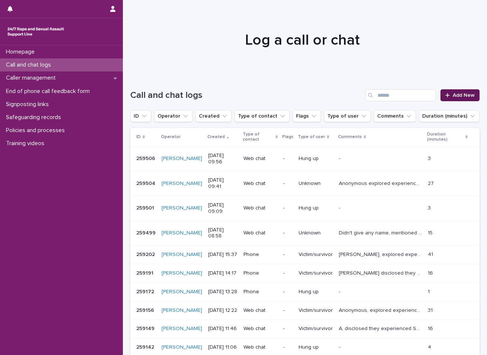
click at [452, 92] on link "Add New" at bounding box center [460, 95] width 39 height 12
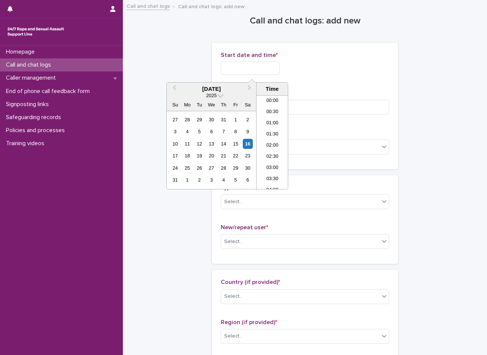
click at [273, 72] on input "text" at bounding box center [250, 68] width 59 height 13
click at [246, 141] on div "16" at bounding box center [248, 144] width 10 height 10
click at [264, 139] on li "10:00" at bounding box center [273, 142] width 32 height 11
click at [268, 63] on input "**********" at bounding box center [250, 68] width 59 height 13
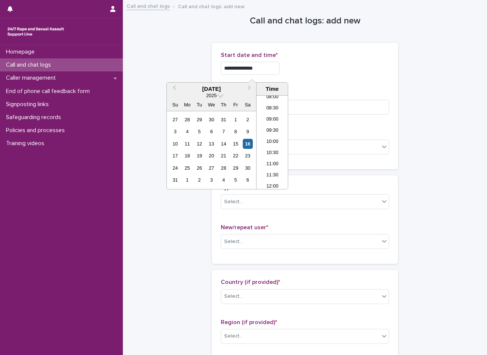
type input "**********"
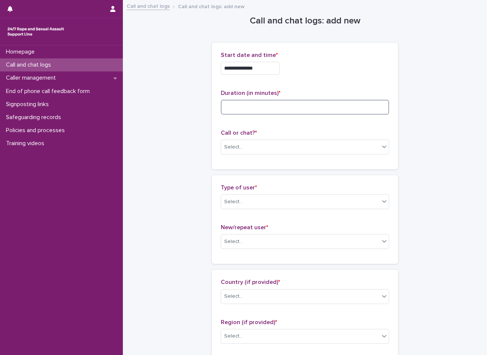
click at [251, 111] on input at bounding box center [305, 107] width 168 height 15
type input "*"
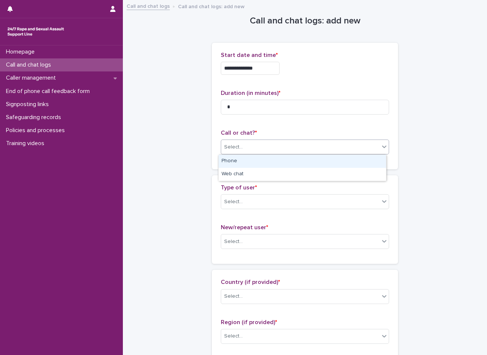
click at [247, 144] on div "Select..." at bounding box center [300, 147] width 158 height 12
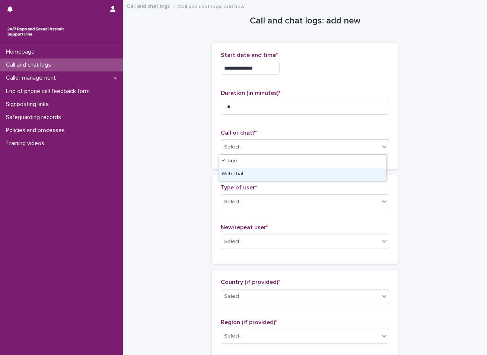
click at [244, 178] on div "Web chat" at bounding box center [303, 174] width 168 height 13
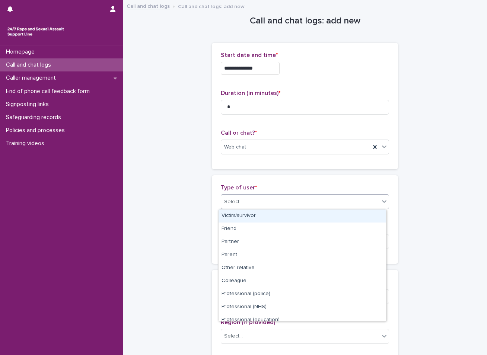
click at [241, 200] on div "Select..." at bounding box center [300, 202] width 158 height 12
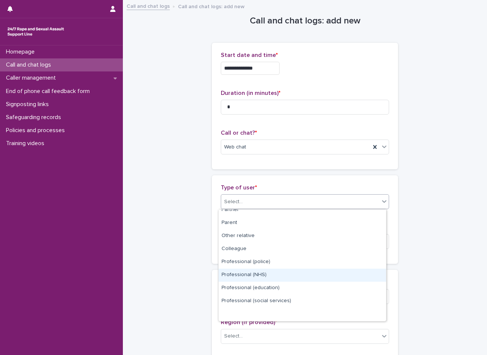
scroll to position [0, 0]
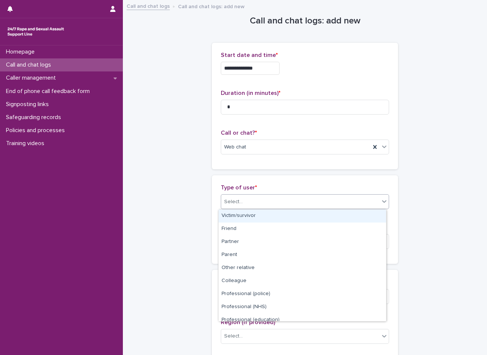
click at [273, 216] on div "Victim/survivor" at bounding box center [303, 216] width 168 height 13
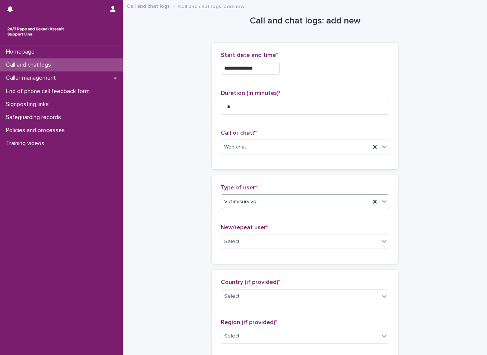
scroll to position [75, 0]
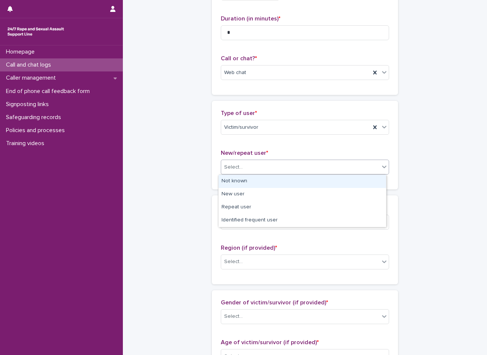
click at [297, 165] on div "Select..." at bounding box center [300, 167] width 158 height 12
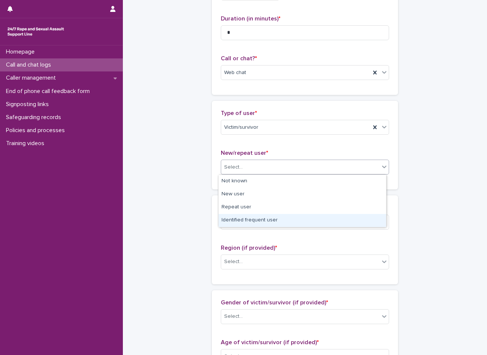
click at [232, 222] on div "Identified frequent user" at bounding box center [303, 220] width 168 height 13
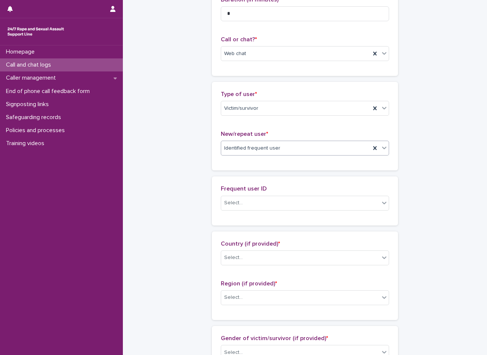
scroll to position [102, 0]
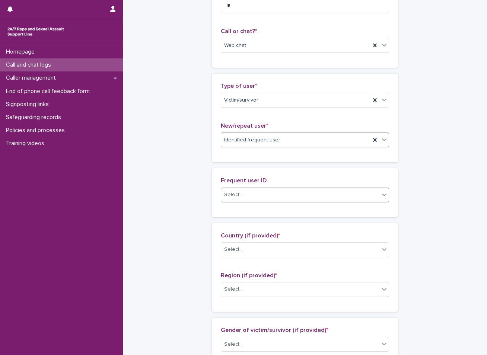
click at [241, 191] on div "Select..." at bounding box center [300, 195] width 158 height 12
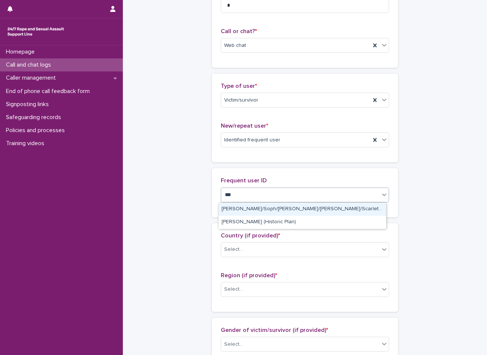
type input "****"
click at [243, 209] on div "[PERSON_NAME]/Soph/[PERSON_NAME]/[PERSON_NAME]/Scarlet/[PERSON_NAME] - Banned/W…" at bounding box center [303, 209] width 168 height 13
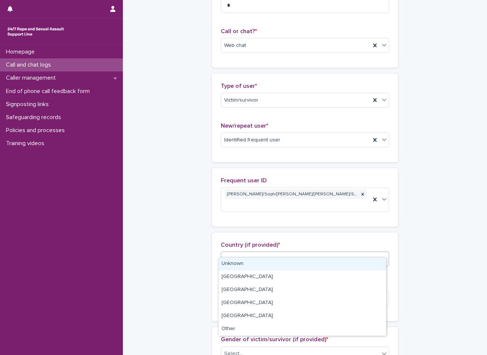
click at [242, 253] on div "Select..." at bounding box center [300, 259] width 158 height 12
click at [234, 265] on div "Unknown" at bounding box center [303, 264] width 168 height 13
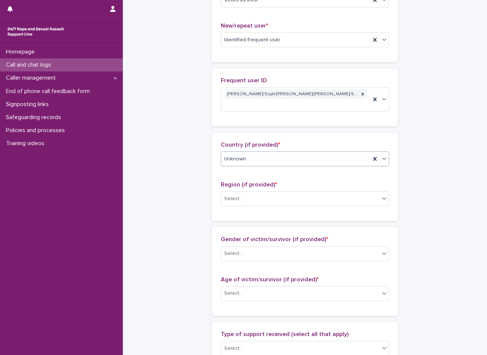
scroll to position [251, 0]
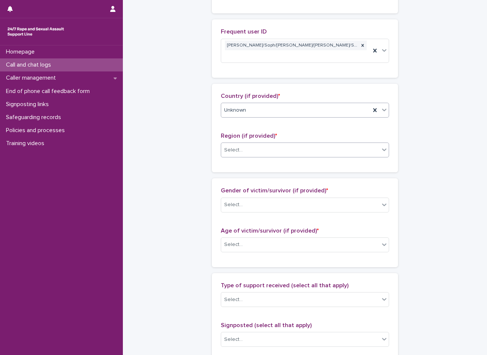
click at [275, 144] on div "Select..." at bounding box center [300, 150] width 158 height 12
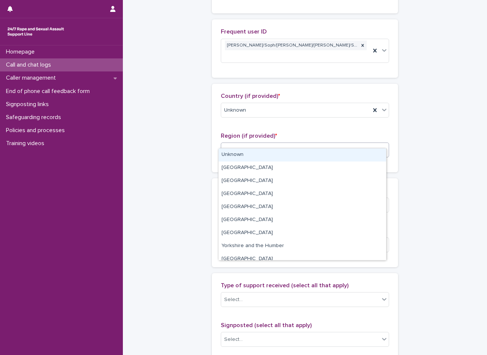
click at [254, 154] on div "Unknown" at bounding box center [303, 155] width 168 height 13
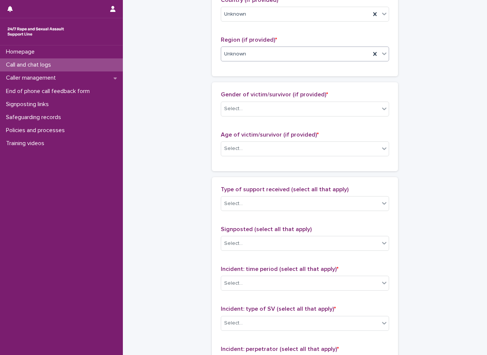
scroll to position [363, 0]
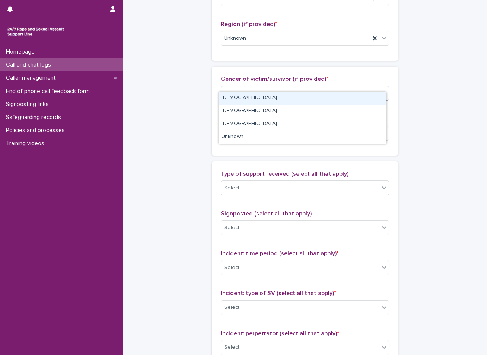
click at [314, 91] on div "Select..." at bounding box center [305, 93] width 168 height 15
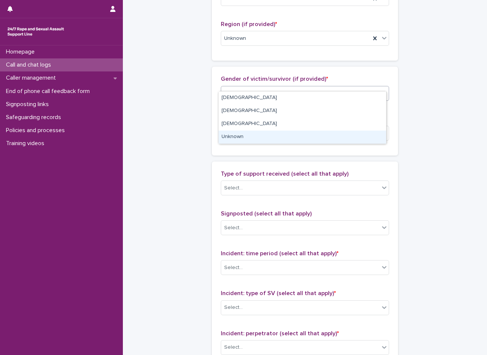
click at [254, 135] on div "Unknown" at bounding box center [303, 137] width 168 height 13
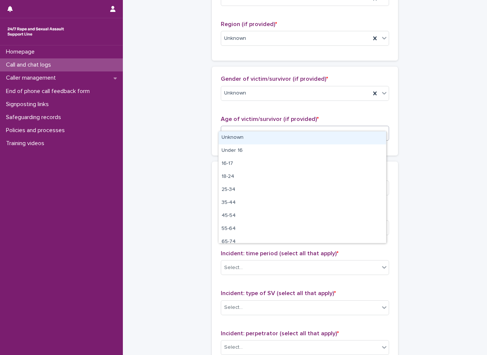
click at [259, 127] on div "Select..." at bounding box center [300, 133] width 158 height 12
click at [249, 136] on div "Unknown" at bounding box center [303, 138] width 168 height 13
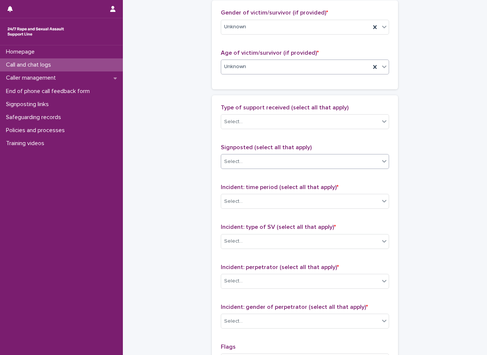
scroll to position [437, 0]
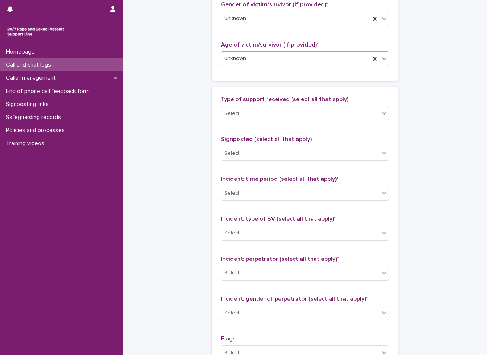
click at [276, 108] on div "Select..." at bounding box center [300, 114] width 158 height 12
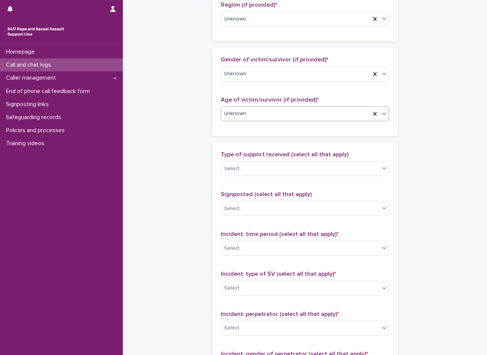
scroll to position [400, 0]
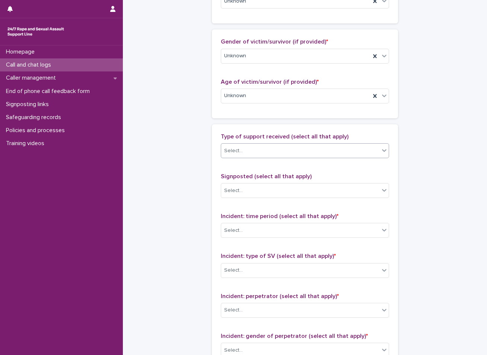
click at [289, 145] on div "Select..." at bounding box center [300, 151] width 158 height 12
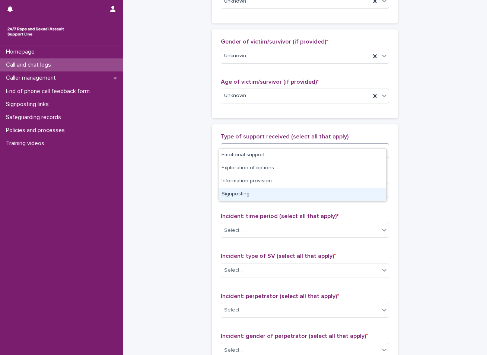
click at [192, 186] on div "**********" at bounding box center [305, 36] width 350 height 871
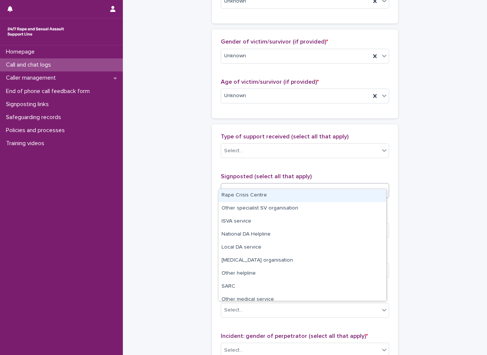
click at [263, 185] on div "Select..." at bounding box center [300, 191] width 158 height 12
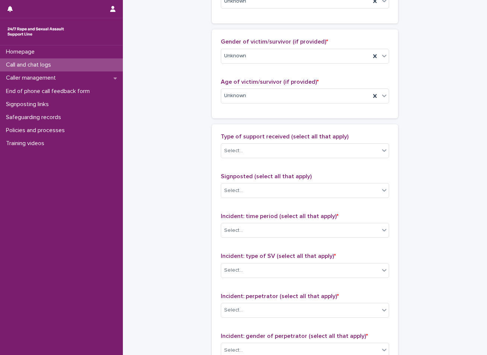
click at [151, 194] on div "**********" at bounding box center [305, 36] width 350 height 871
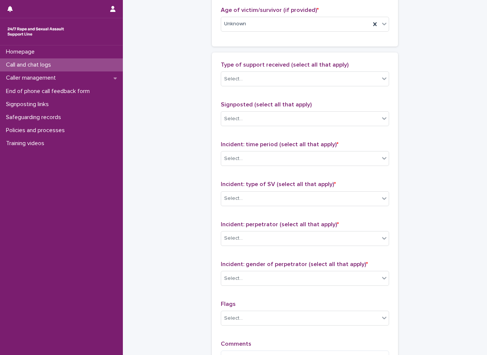
scroll to position [474, 0]
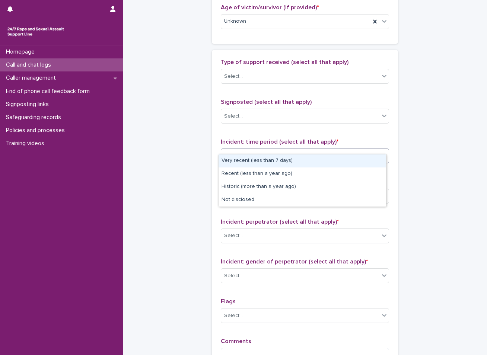
click at [271, 150] on div "Select..." at bounding box center [300, 156] width 158 height 12
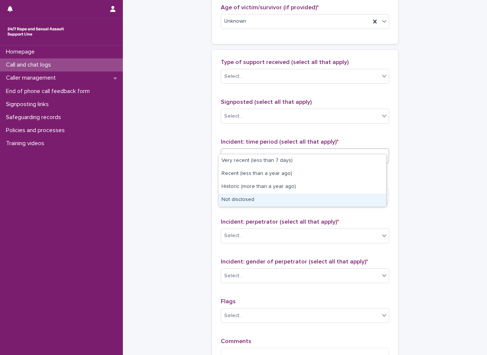
click at [230, 199] on div "Not disclosed" at bounding box center [303, 200] width 168 height 13
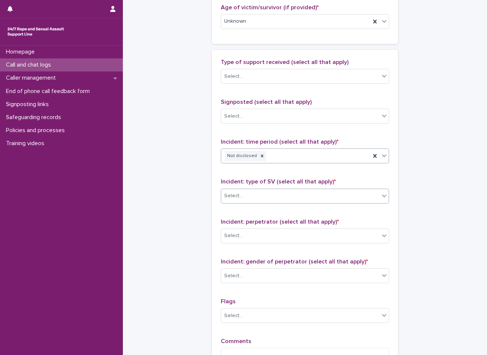
click at [259, 190] on div "Select..." at bounding box center [300, 196] width 158 height 12
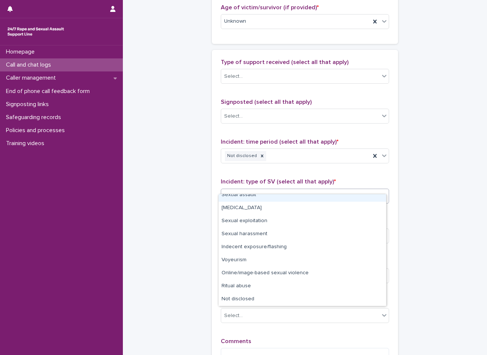
scroll to position [0, 0]
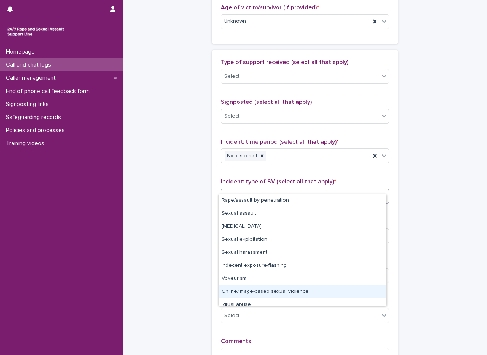
click at [252, 293] on div "Online/image-based sexual violence" at bounding box center [303, 292] width 168 height 13
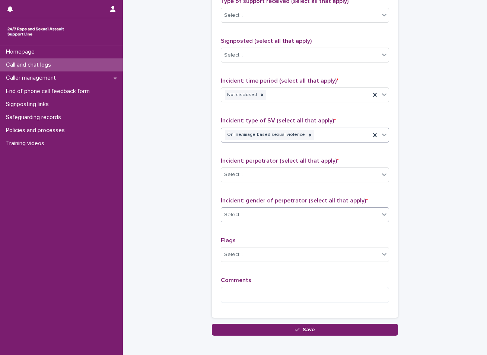
scroll to position [549, 0]
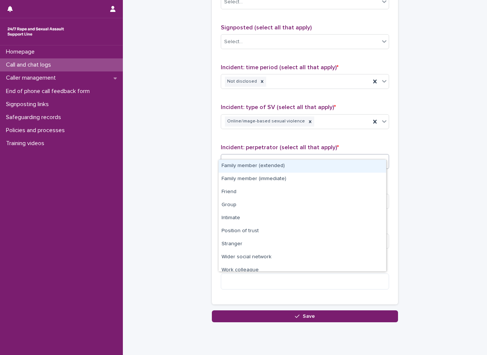
click at [259, 155] on div "Select..." at bounding box center [300, 161] width 158 height 12
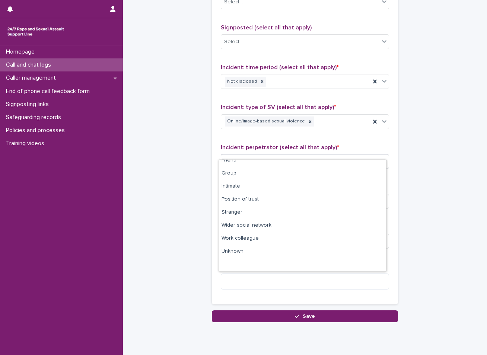
scroll to position [0, 0]
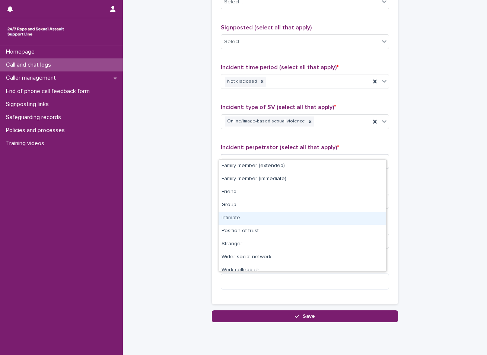
drag, startPoint x: 231, startPoint y: 211, endPoint x: 231, endPoint y: 218, distance: 7.1
click at [231, 218] on div "Intimate" at bounding box center [303, 218] width 168 height 13
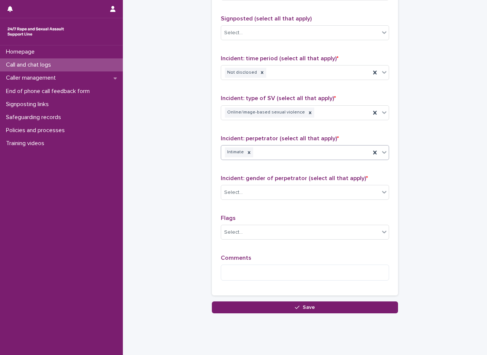
scroll to position [565, 0]
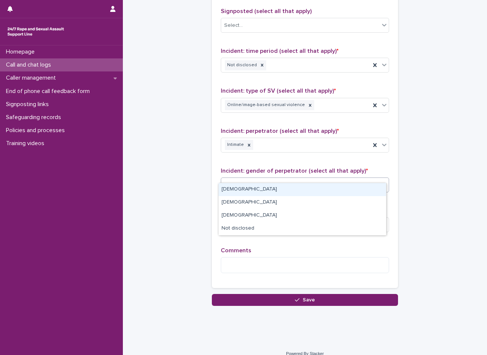
click at [256, 179] on div "Select..." at bounding box center [300, 185] width 158 height 12
click at [240, 186] on div "[DEMOGRAPHIC_DATA]" at bounding box center [303, 189] width 168 height 13
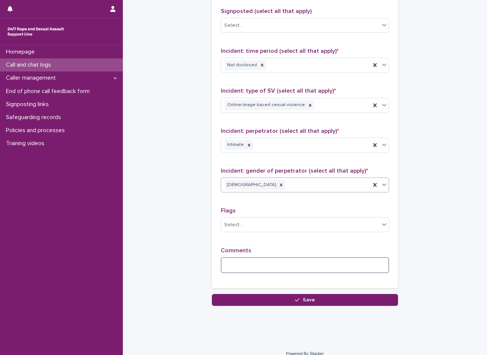
click at [262, 257] on textarea at bounding box center [305, 265] width 168 height 16
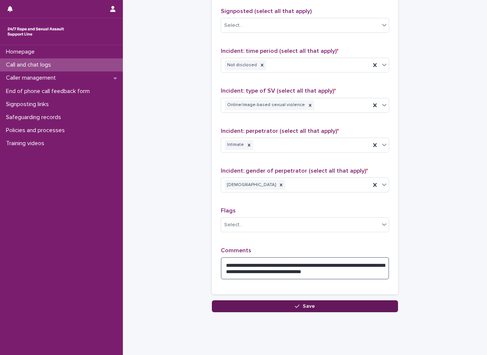
type textarea "**********"
click at [322, 301] on button "Save" at bounding box center [305, 307] width 186 height 12
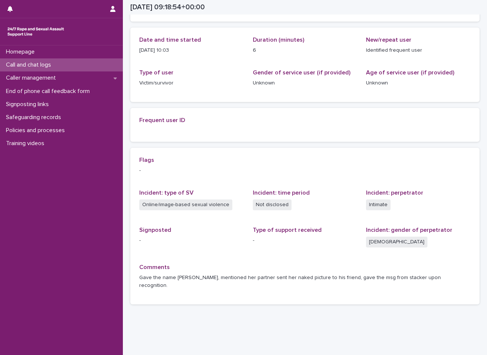
scroll to position [80, 0]
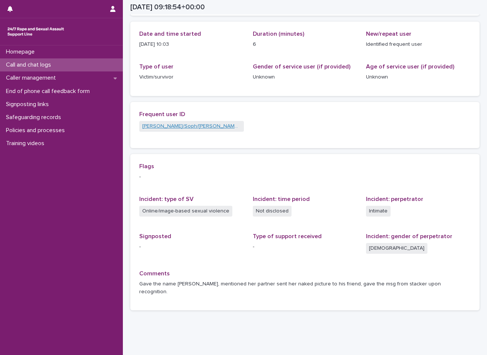
click at [189, 127] on link "[PERSON_NAME]/Soph/[PERSON_NAME]/[PERSON_NAME]/Scarlet/[PERSON_NAME] - Banned/W…" at bounding box center [191, 127] width 99 height 8
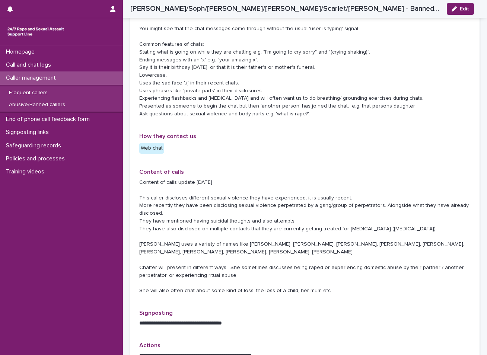
scroll to position [379, 0]
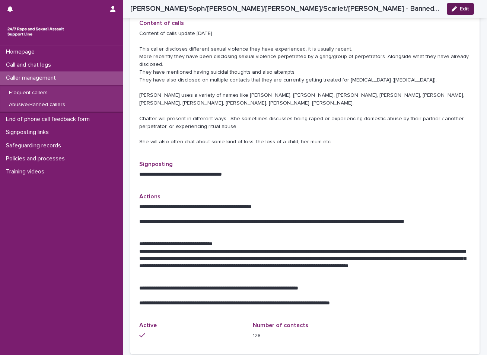
click at [471, 4] on button "Edit" at bounding box center [460, 9] width 27 height 12
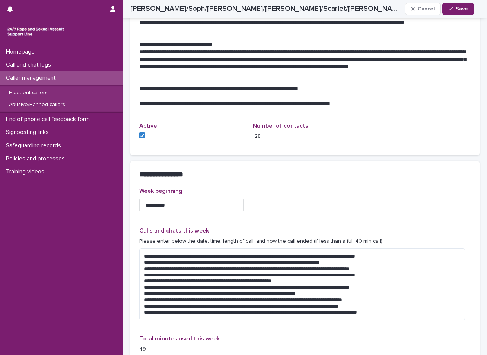
scroll to position [697, 0]
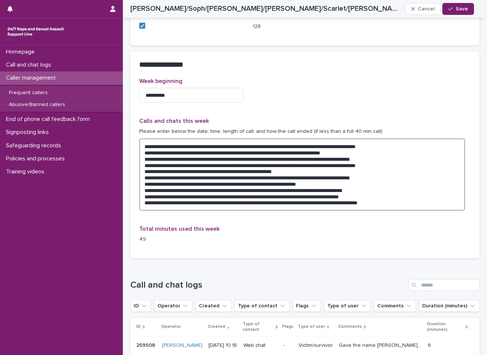
click at [427, 186] on textarea "**********" at bounding box center [302, 175] width 326 height 72
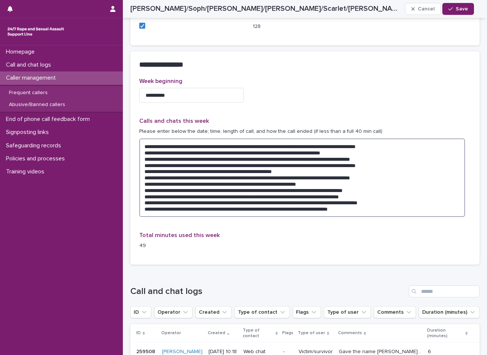
click at [235, 194] on textarea at bounding box center [302, 178] width 326 height 79
type textarea "**********"
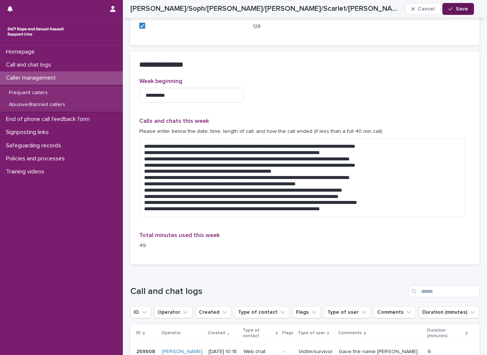
click at [455, 12] on button "Save" at bounding box center [459, 9] width 32 height 12
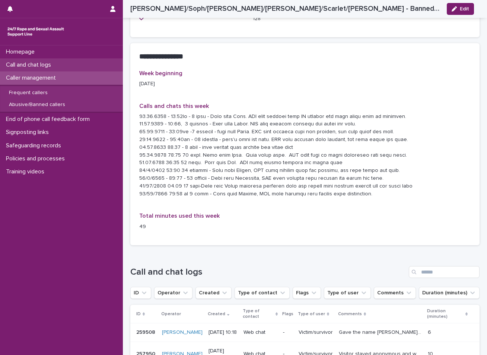
click at [53, 67] on p "Call and chat logs" at bounding box center [30, 64] width 54 height 7
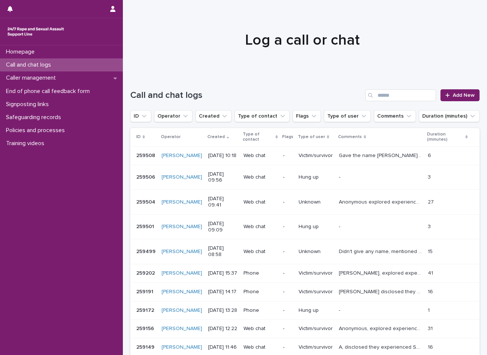
click at [88, 323] on div "Homepage Call and chat logs Caller management End of phone call feedback form S…" at bounding box center [61, 200] width 123 height 310
click at [461, 93] on span "Add New" at bounding box center [464, 95] width 22 height 5
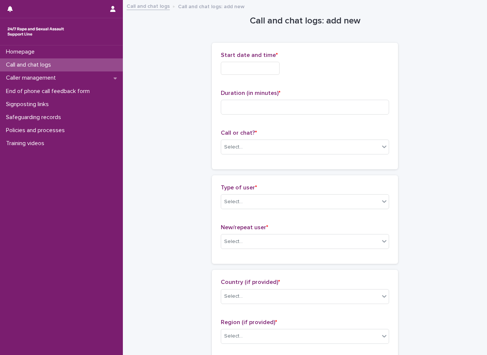
click at [270, 66] on input "text" at bounding box center [250, 68] width 59 height 13
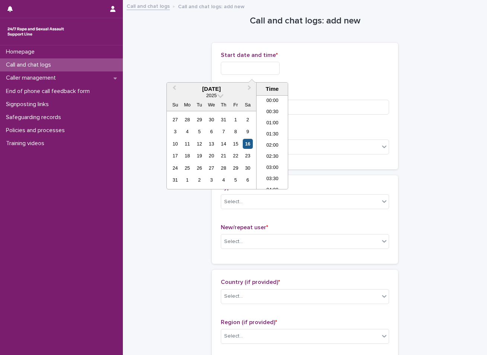
scroll to position [194, 0]
click at [248, 146] on div "16" at bounding box center [248, 144] width 10 height 10
click at [273, 145] on li "10:30" at bounding box center [273, 142] width 32 height 11
click at [264, 70] on input "**********" at bounding box center [250, 68] width 59 height 13
type input "**********"
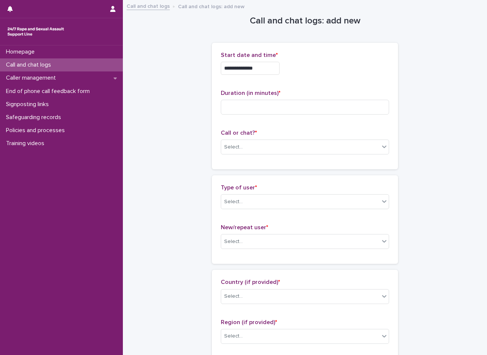
click at [258, 111] on input at bounding box center [305, 107] width 168 height 15
type input "*"
click at [275, 146] on div "Select..." at bounding box center [300, 147] width 158 height 12
click at [251, 176] on div "Web chat" at bounding box center [303, 174] width 168 height 13
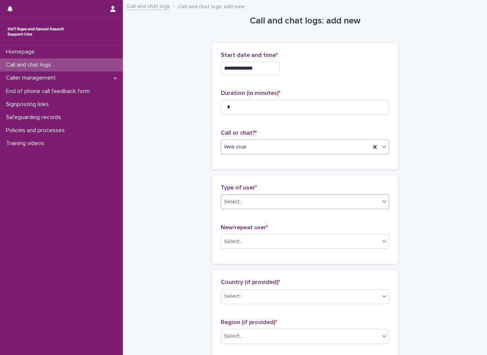
click at [244, 200] on div "Select..." at bounding box center [300, 202] width 158 height 12
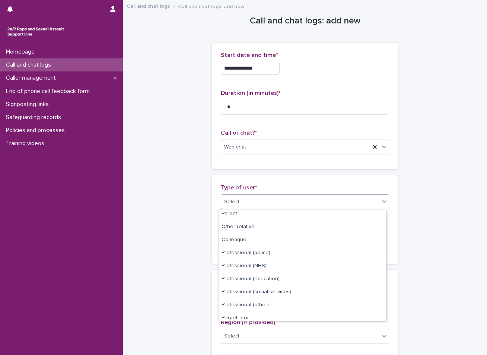
scroll to position [84, 0]
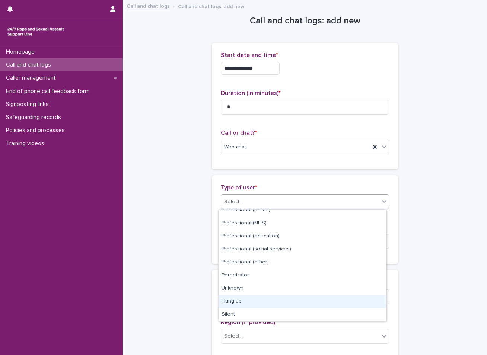
click at [244, 301] on div "Hung up" at bounding box center [303, 301] width 168 height 13
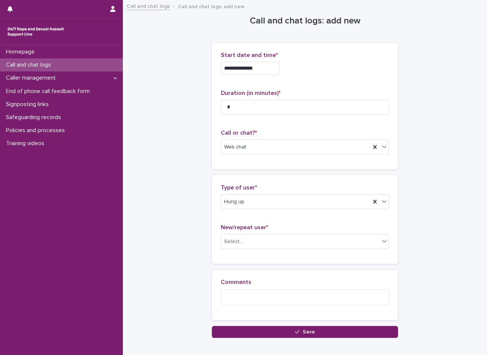
click at [238, 234] on div "New/repeat user * Select..." at bounding box center [305, 239] width 168 height 31
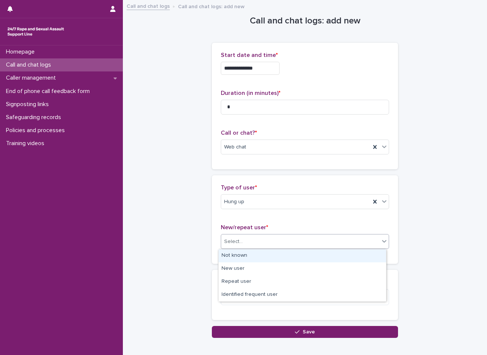
click at [237, 240] on div "Select..." at bounding box center [233, 242] width 19 height 8
click at [235, 259] on div "Not known" at bounding box center [303, 256] width 168 height 13
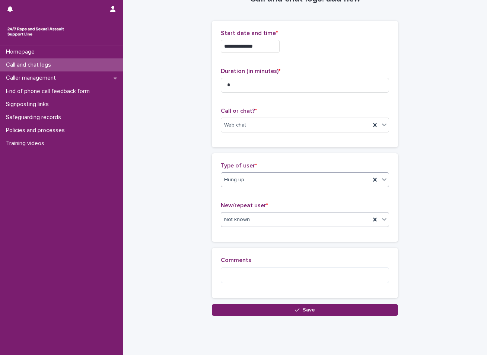
scroll to position [41, 0]
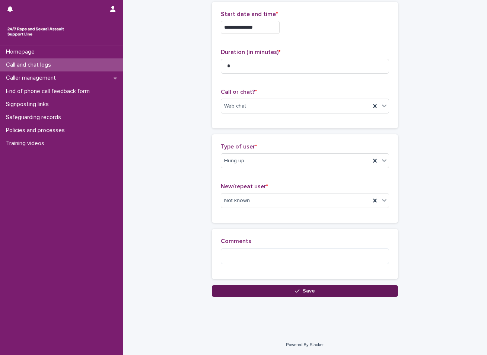
click at [243, 287] on button "Save" at bounding box center [305, 291] width 186 height 12
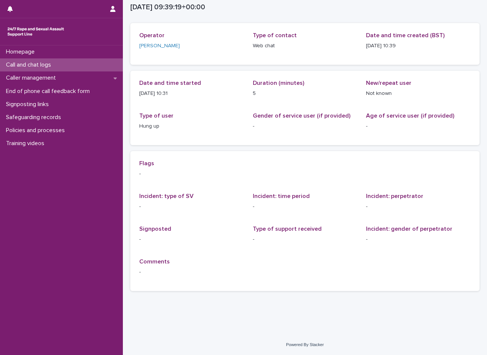
click at [89, 62] on div "Call and chat logs" at bounding box center [61, 64] width 123 height 13
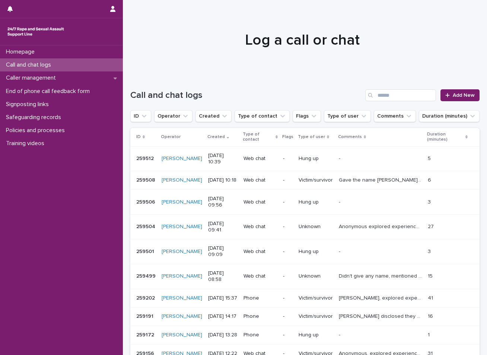
click at [65, 64] on div "Call and chat logs" at bounding box center [61, 64] width 123 height 13
click at [49, 79] on p "Caller management" at bounding box center [32, 78] width 59 height 7
